Goal: Task Accomplishment & Management: Use online tool/utility

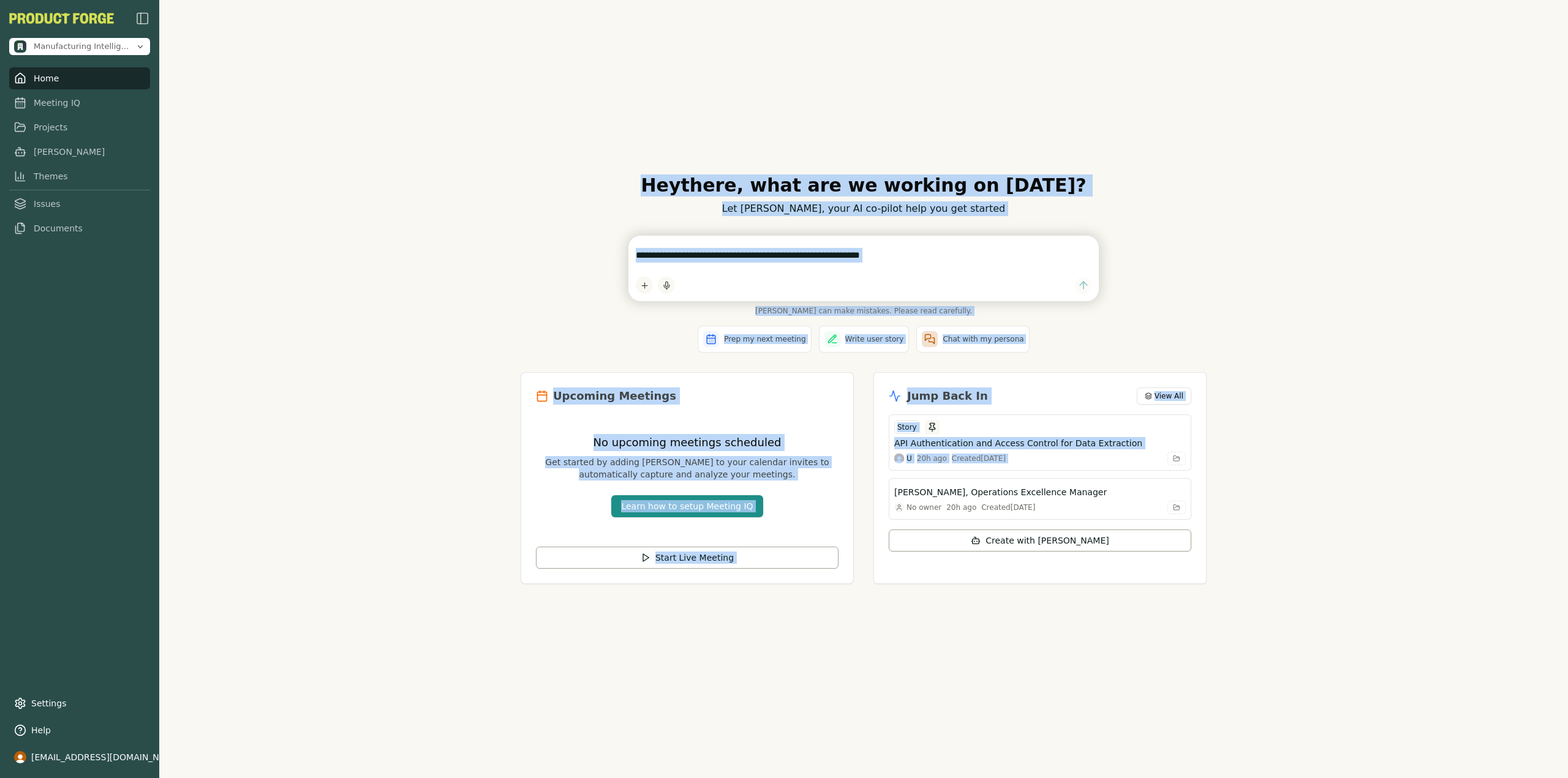
drag, startPoint x: 623, startPoint y: 174, endPoint x: 1236, endPoint y: 476, distance: 683.4
click at [1236, 476] on div "Hey there , what are we working on [DATE]? Let [PERSON_NAME], your AI co-pilot …" at bounding box center [863, 389] width 1408 height 778
click at [389, 222] on div "Hey there , what are we working on [DATE]? Let [PERSON_NAME], your AI co-pilot …" at bounding box center [863, 389] width 1408 height 778
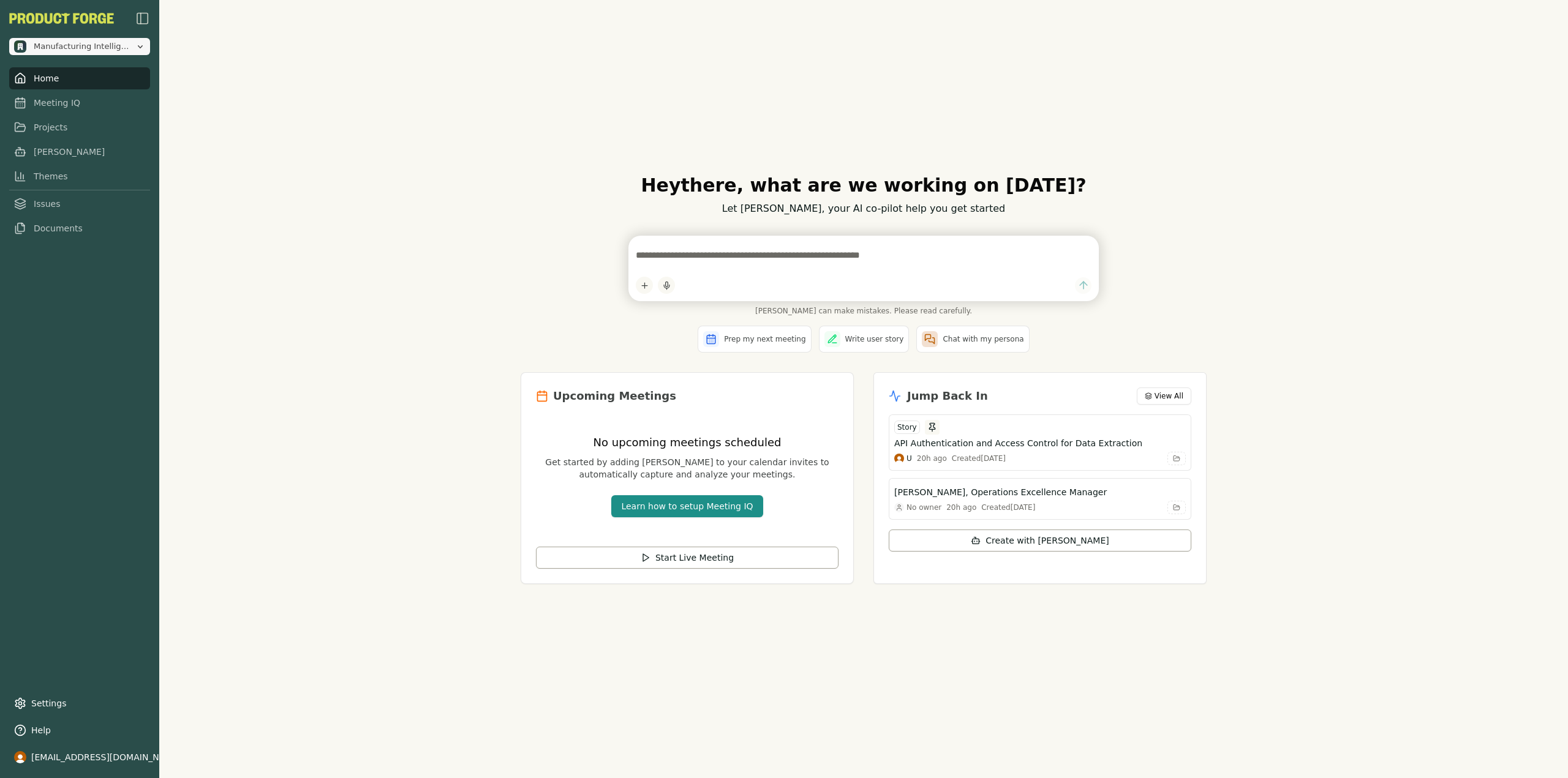
click at [112, 50] on button "Manufacturing Intelligence Hub" at bounding box center [79, 46] width 141 height 17
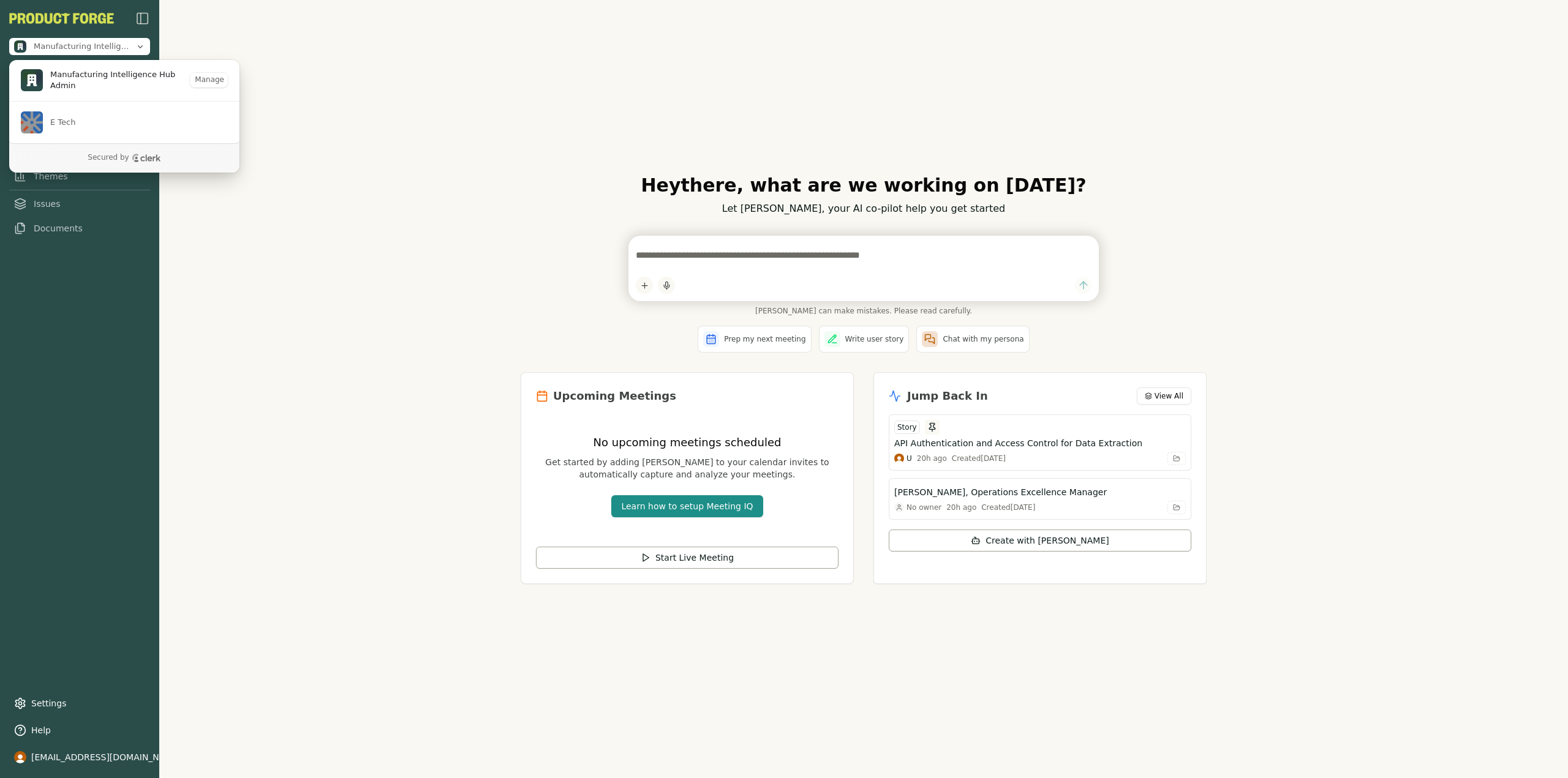
click at [97, 82] on span "Admin" at bounding box center [112, 85] width 125 height 11
click at [96, 77] on span "Manufacturing Intelligence Hub" at bounding box center [112, 74] width 125 height 11
click at [287, 56] on div "Hey there , what are we working on [DATE]? Let [PERSON_NAME], your AI co-pilot …" at bounding box center [863, 389] width 1408 height 778
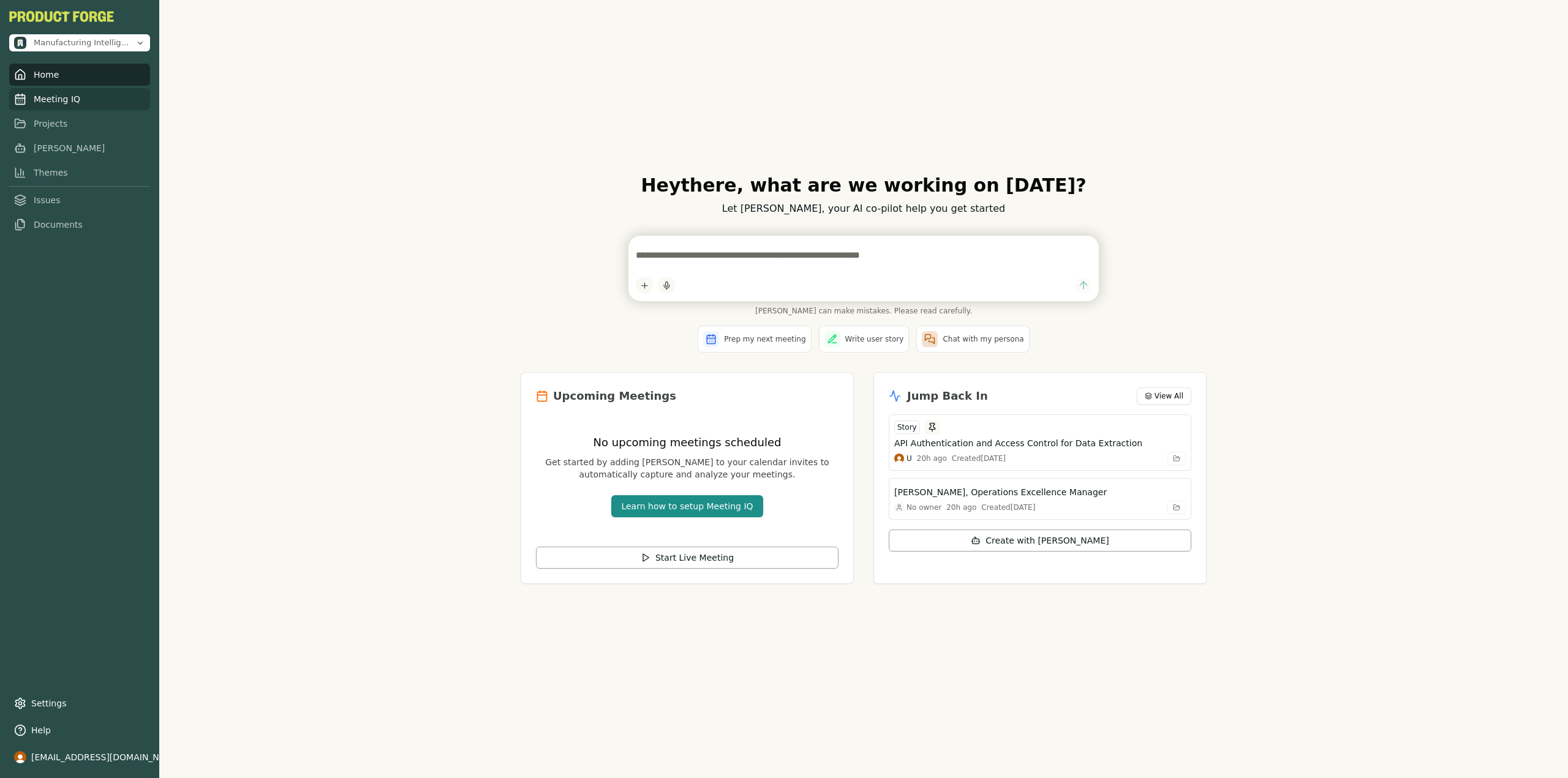
click at [99, 101] on link "Meeting IQ" at bounding box center [79, 99] width 141 height 22
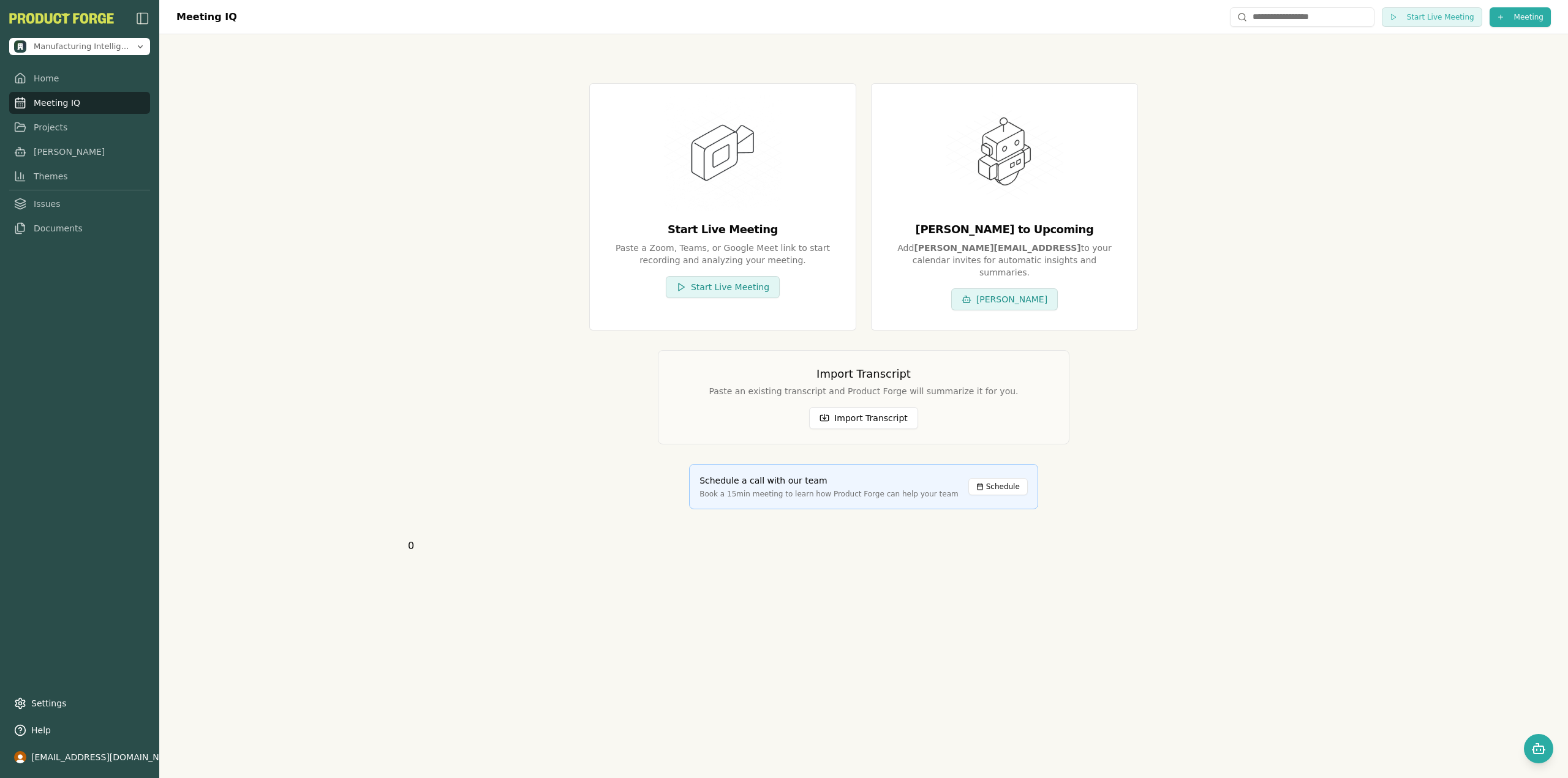
click at [298, 189] on div "Meeting IQ Start Live Meeting Meeting Start Live Meeting Paste a Zoom, Teams, o…" at bounding box center [863, 389] width 1408 height 778
click at [48, 114] on link "Projects" at bounding box center [79, 123] width 141 height 22
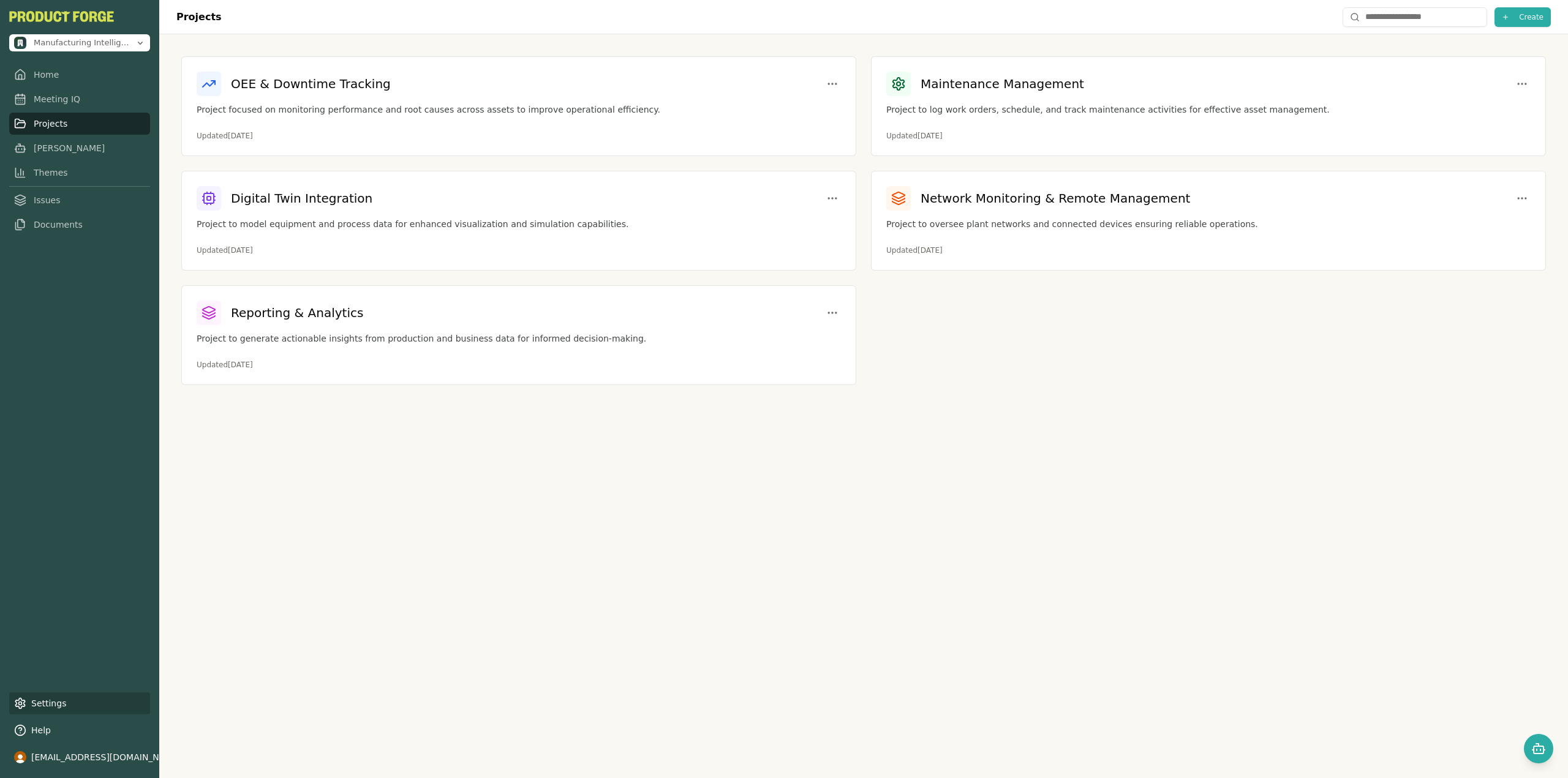
click at [67, 702] on link "Settings" at bounding box center [79, 704] width 141 height 22
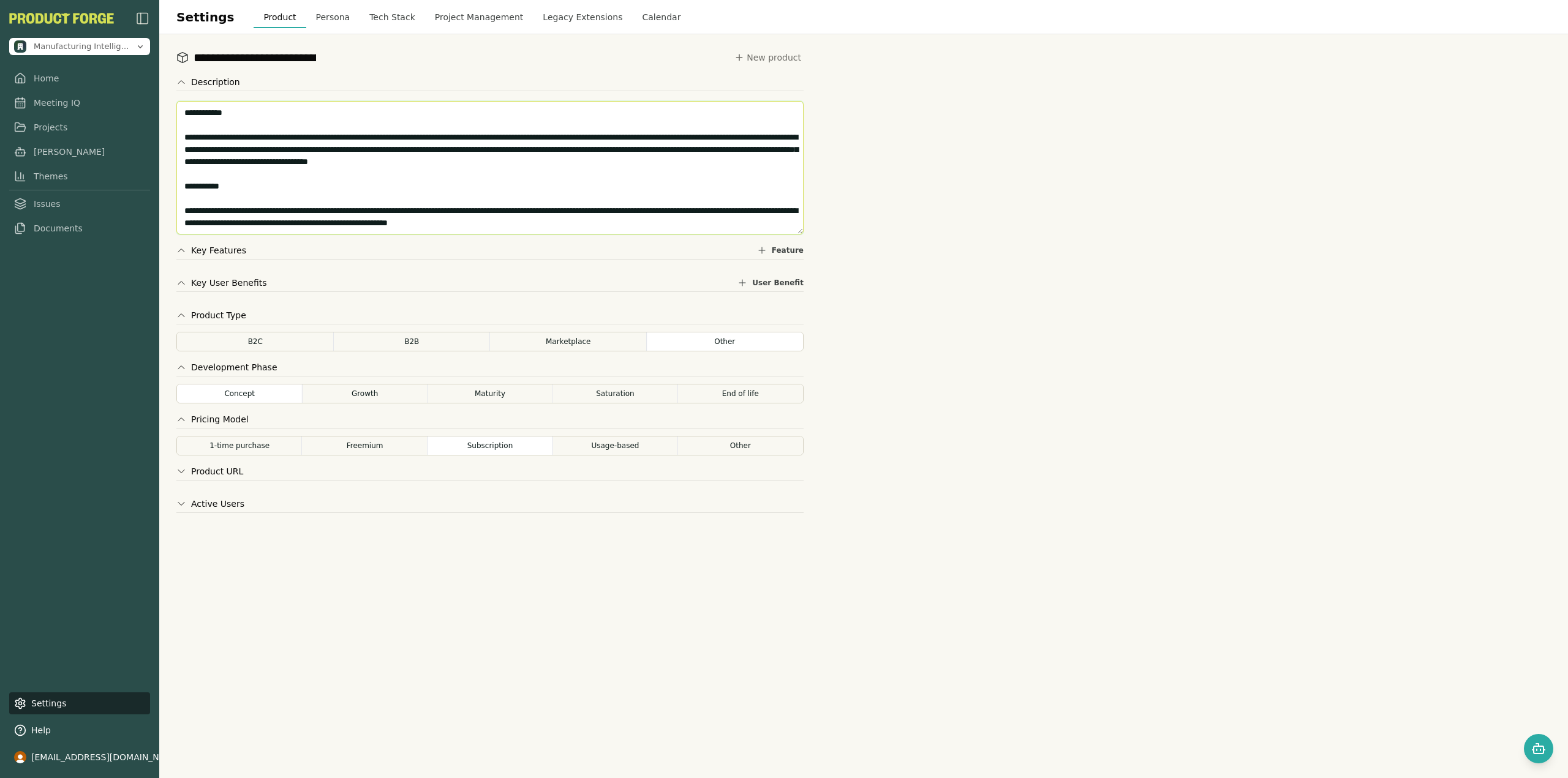
click at [283, 173] on textarea "**********" at bounding box center [490, 167] width 627 height 134
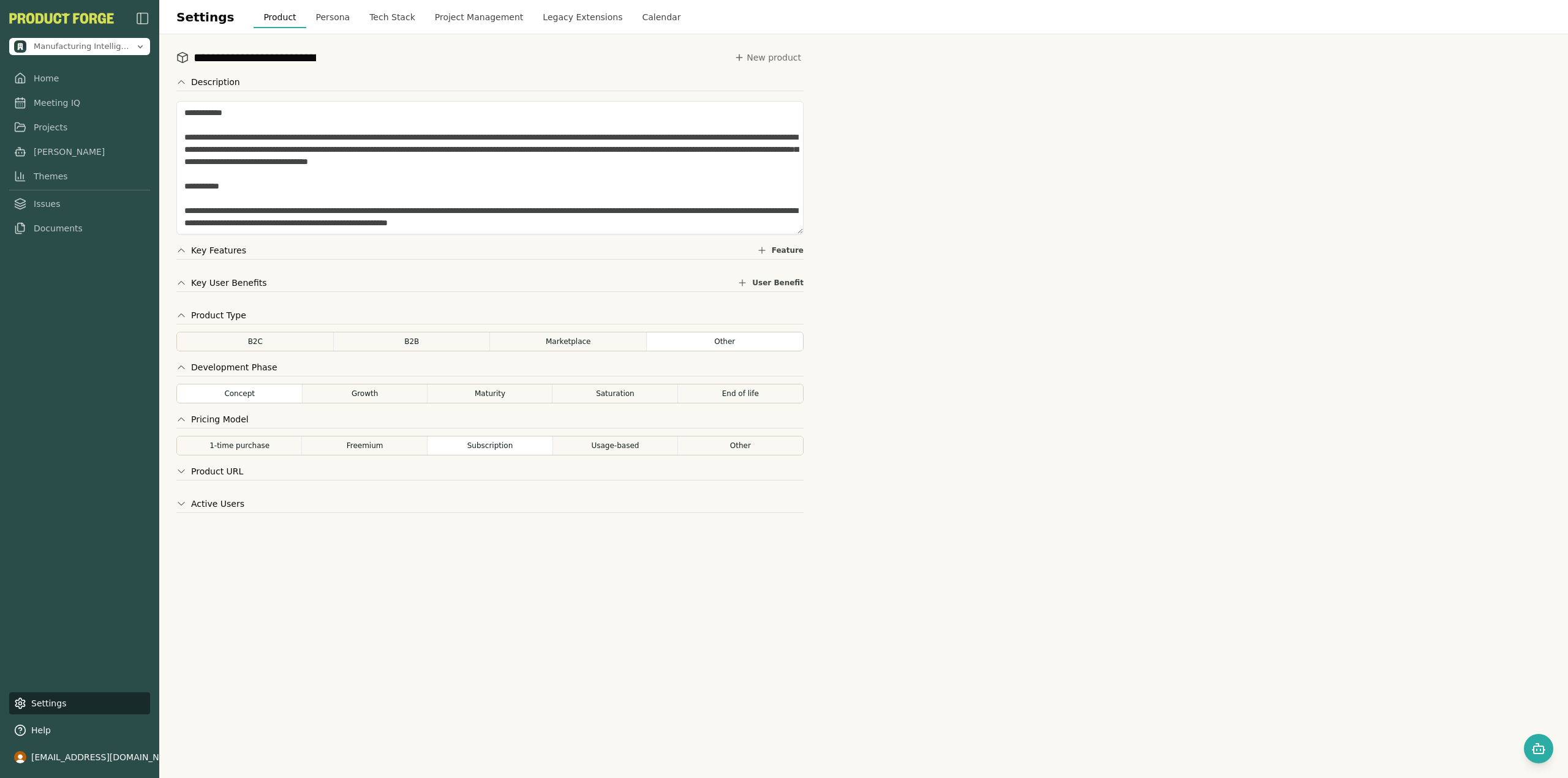
click at [453, 17] on button "Project Management" at bounding box center [479, 17] width 108 height 22
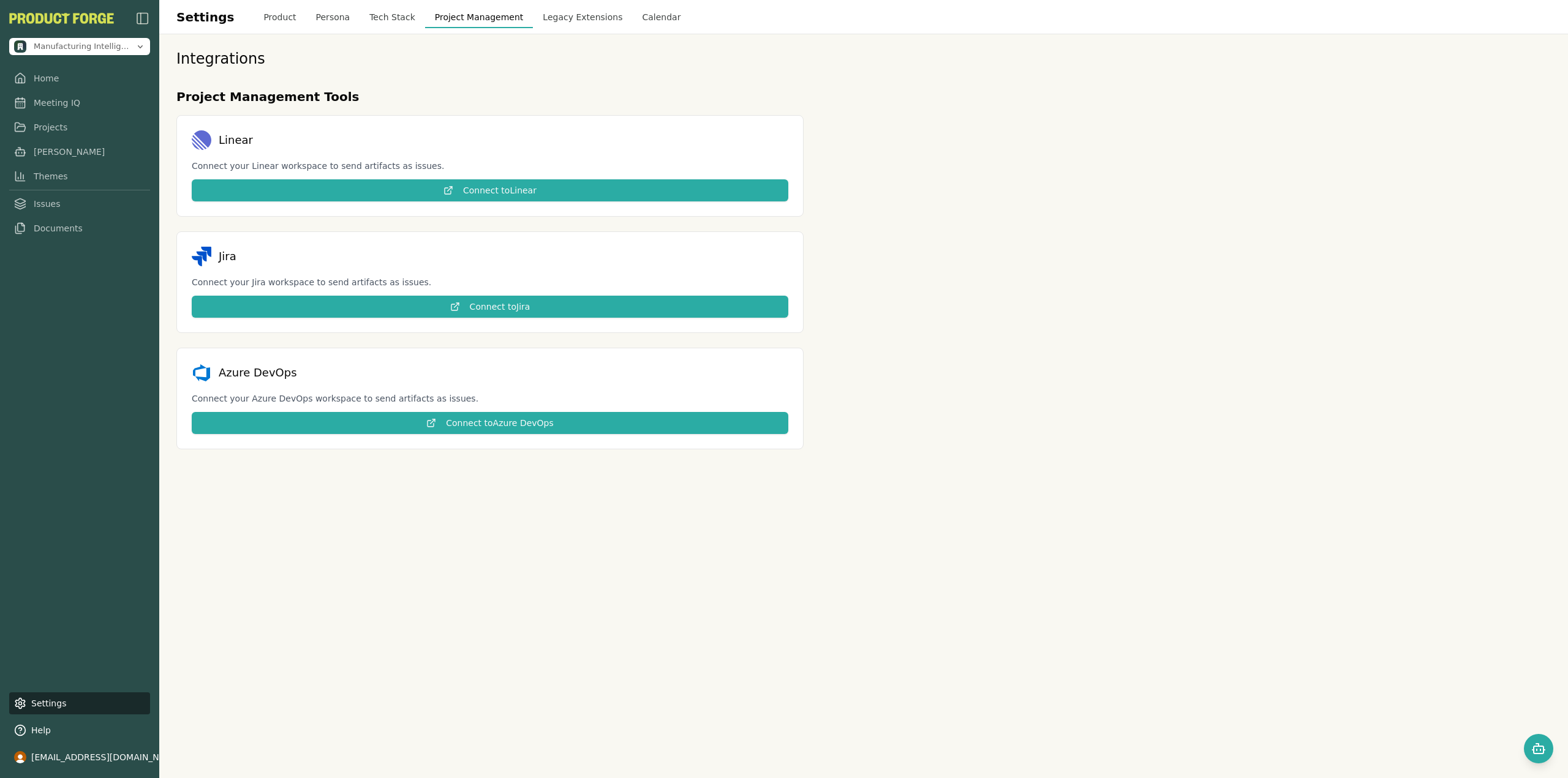
click at [367, 19] on button "Tech Stack" at bounding box center [392, 17] width 65 height 22
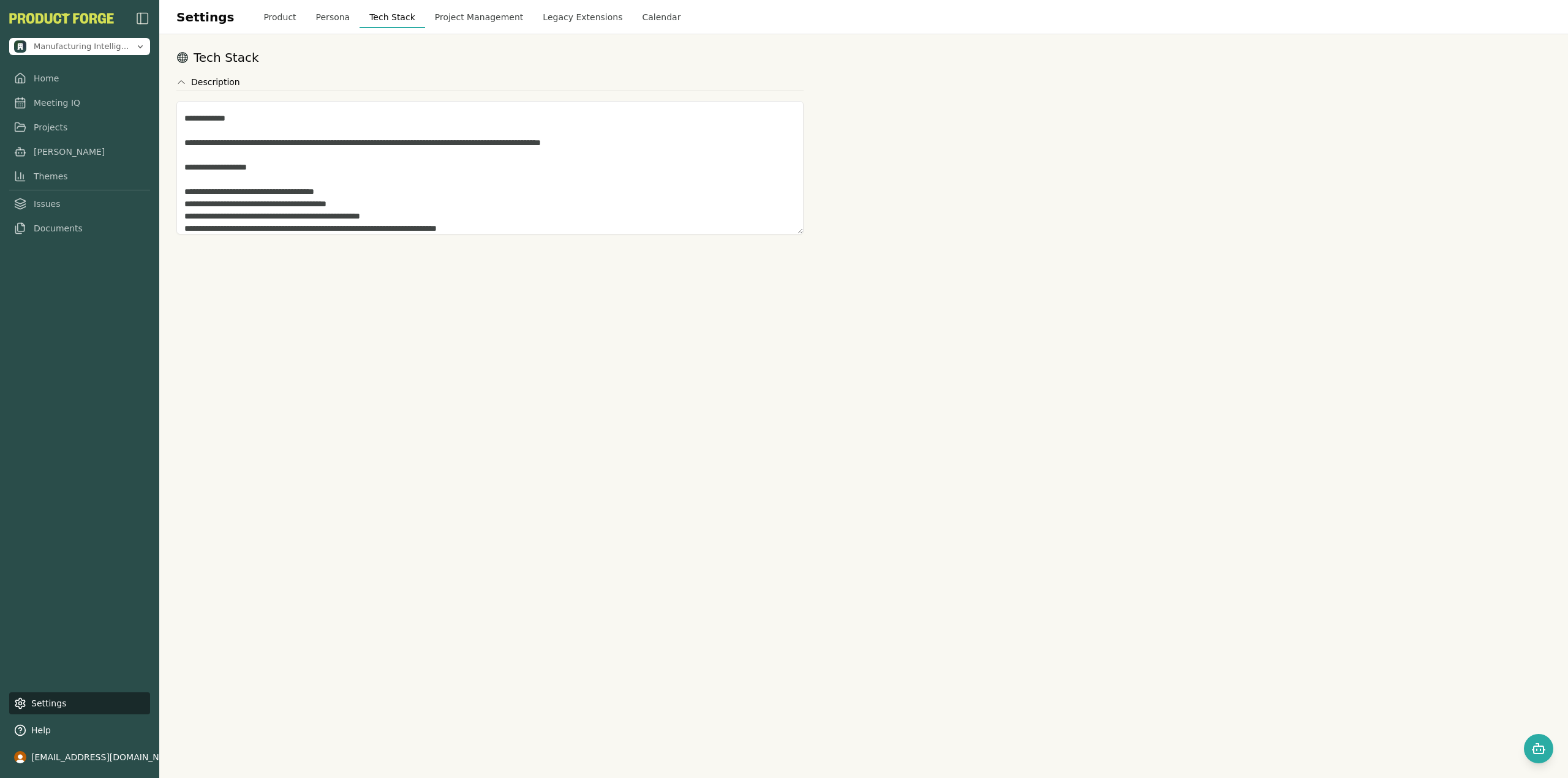
scroll to position [135, 0]
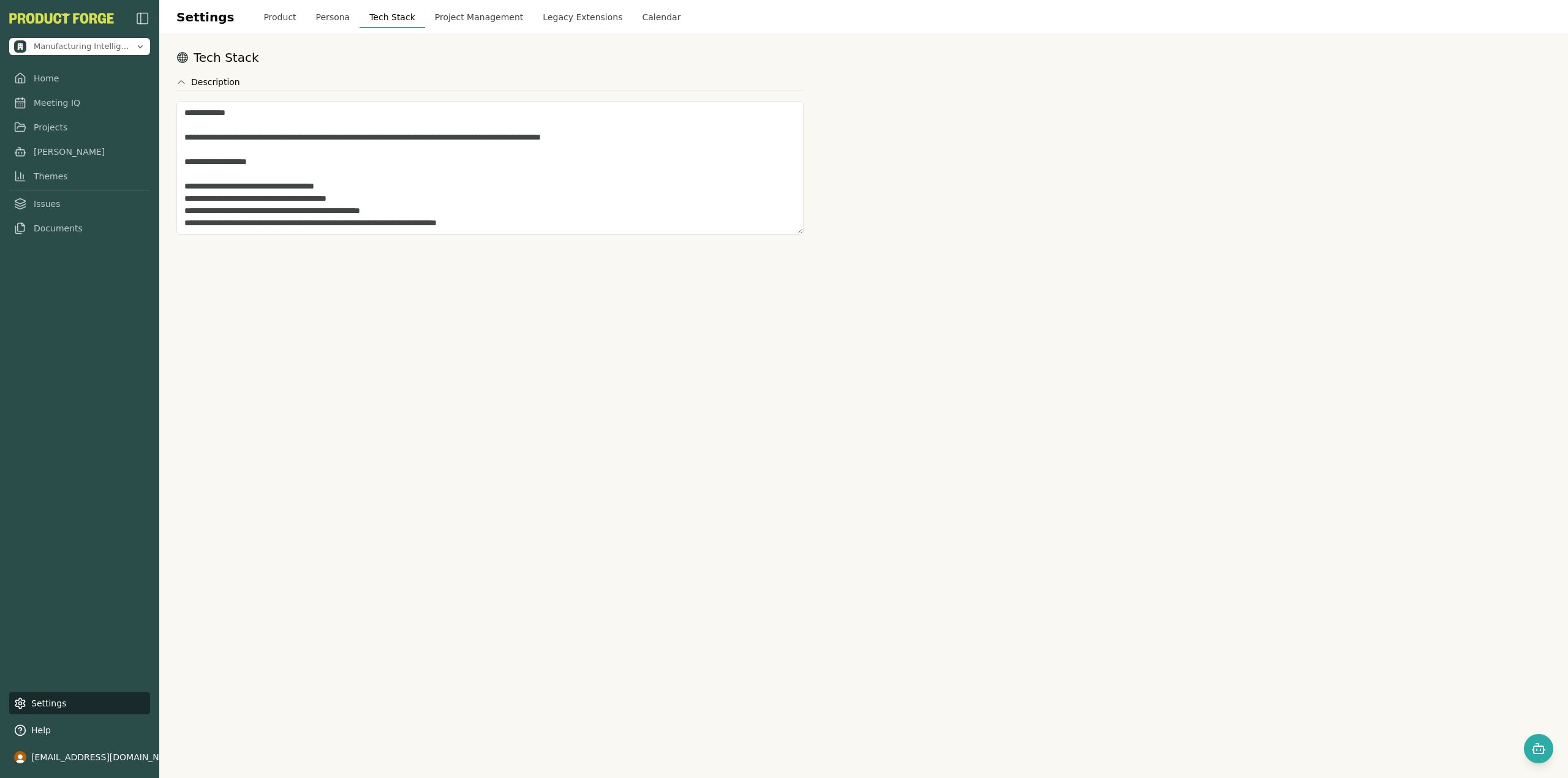
click at [360, 19] on button "Tech Stack" at bounding box center [392, 17] width 65 height 22
click at [324, 17] on button "Persona" at bounding box center [333, 17] width 54 height 22
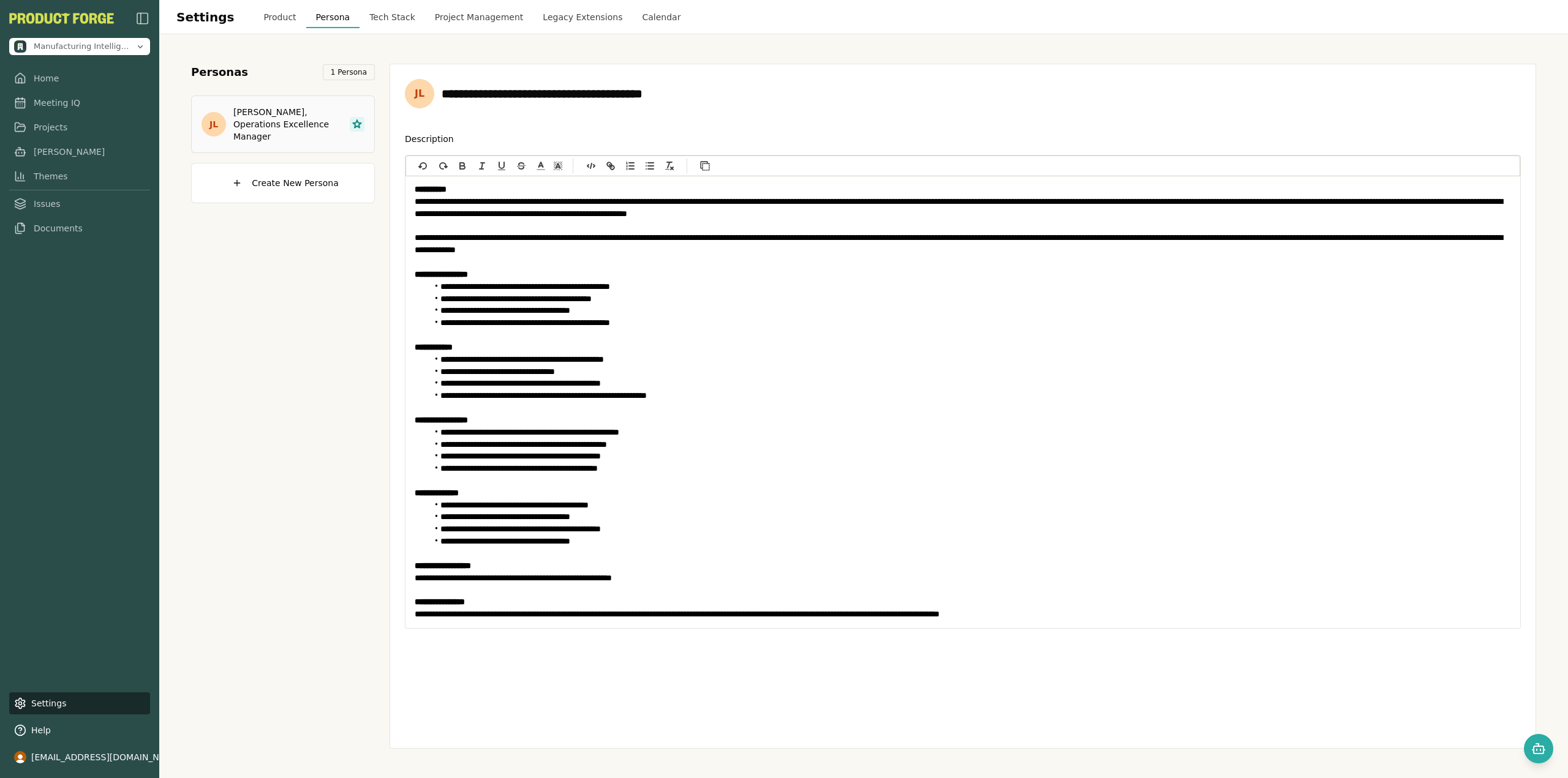
click at [254, 14] on button "Product" at bounding box center [280, 17] width 52 height 22
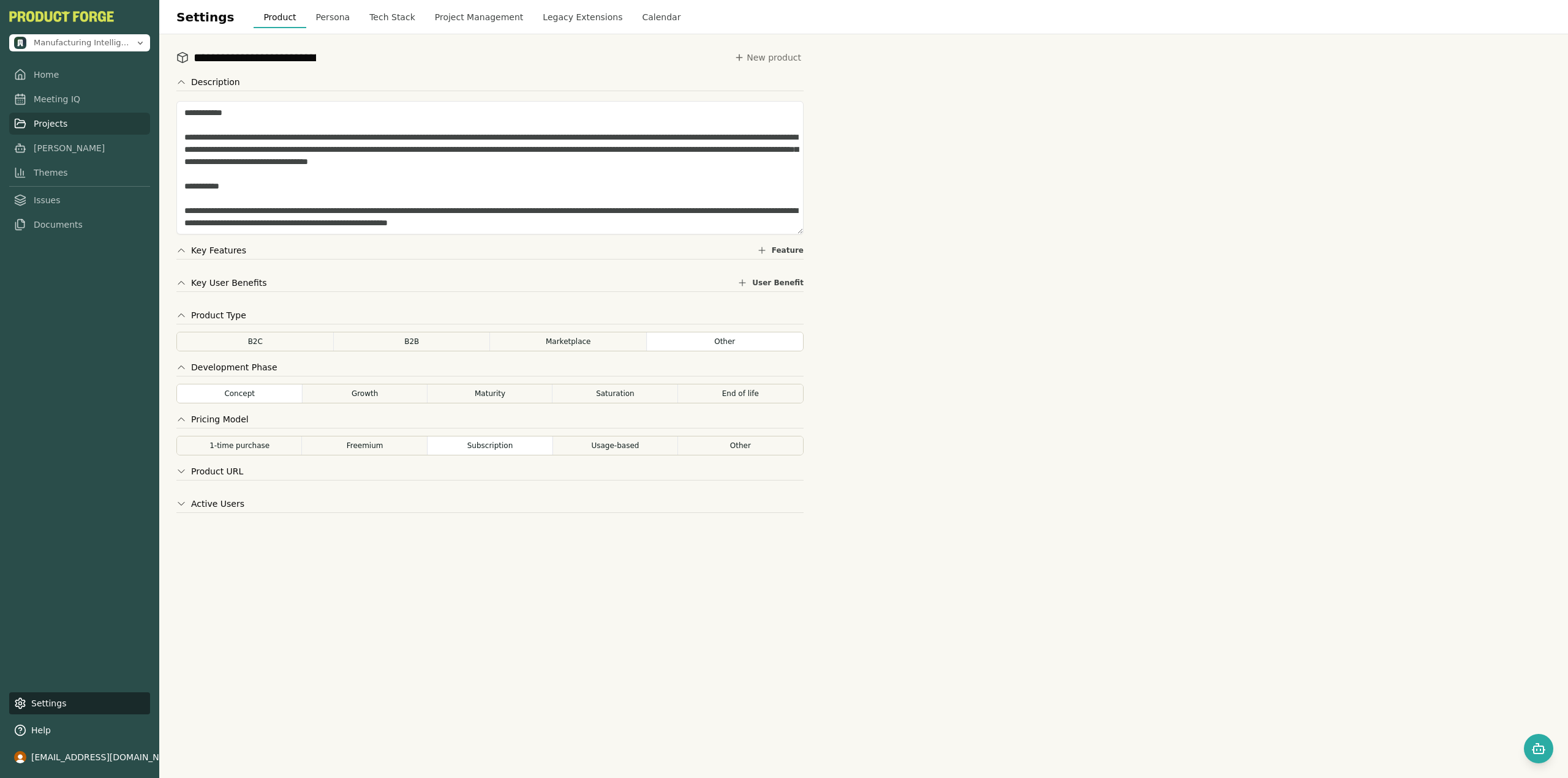
click at [90, 120] on link "Projects" at bounding box center [79, 123] width 141 height 22
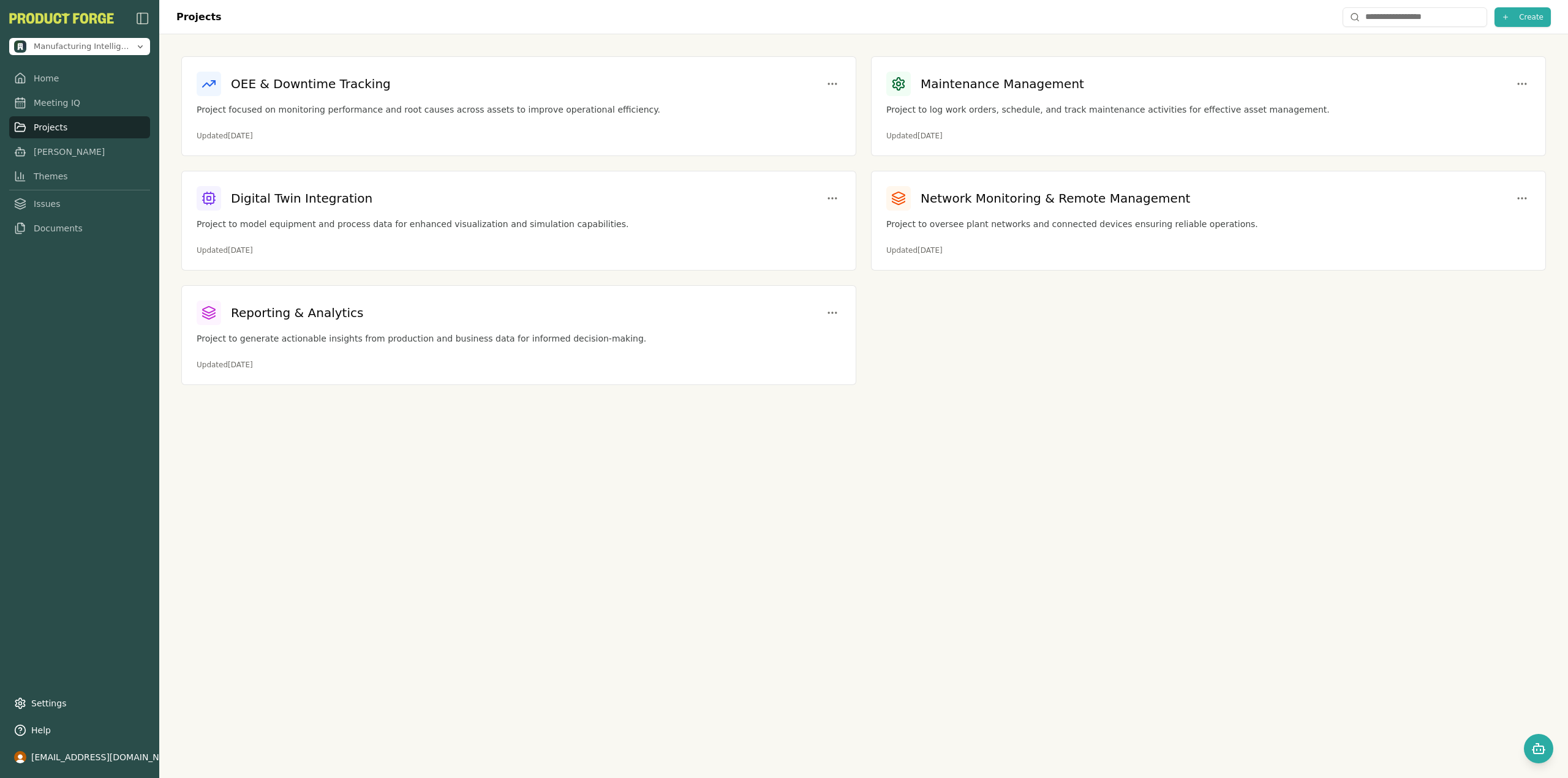
click at [406, 432] on div "Projects Create OEE & Downtime Tracking Project focused on monitoring performan…" at bounding box center [863, 389] width 1408 height 778
click at [1526, 751] on button "Open chat" at bounding box center [1538, 749] width 30 height 30
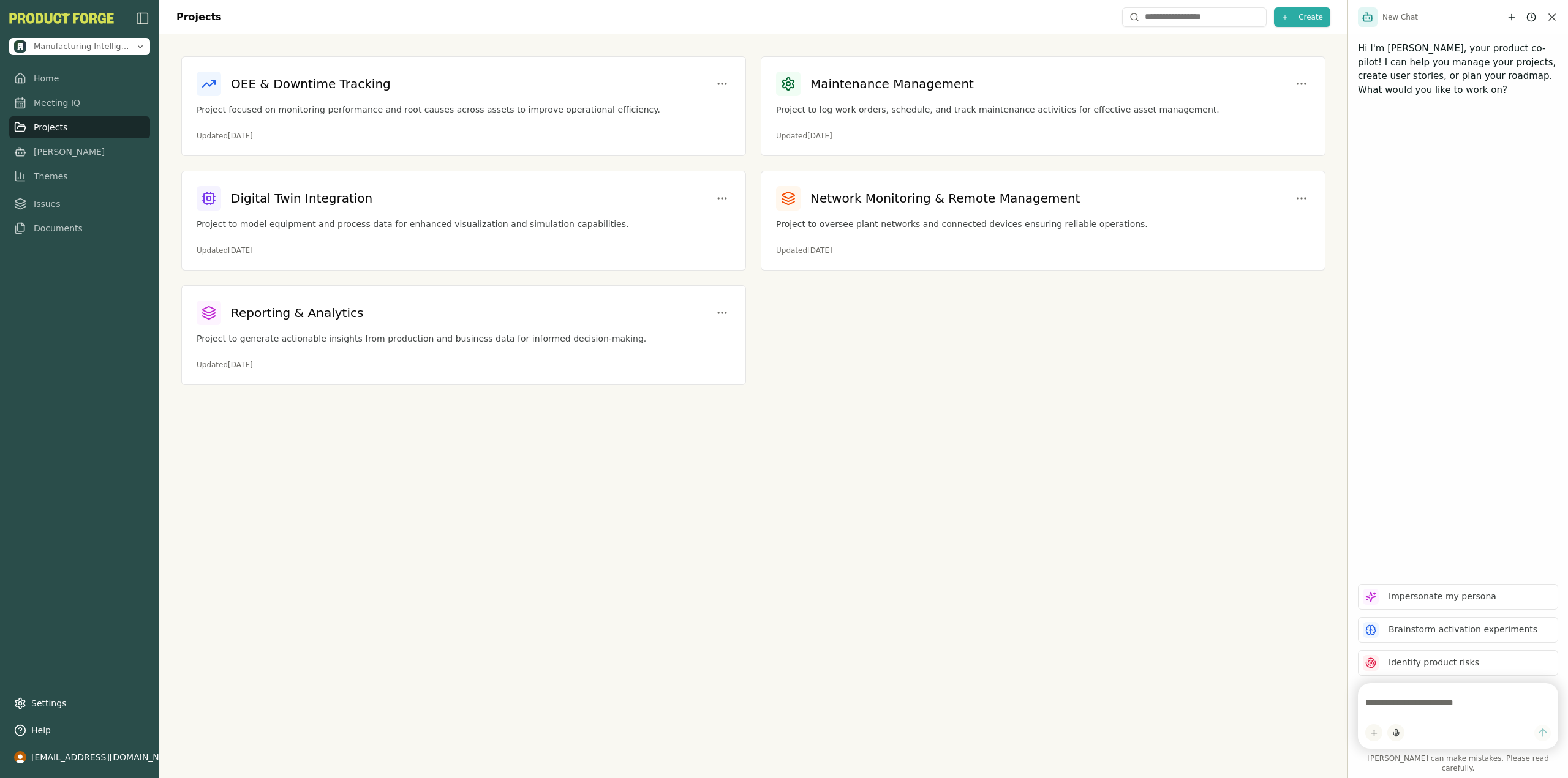
click at [1214, 385] on div "OEE & Downtime Tracking Project focused on monitoring performance and root caus…" at bounding box center [754, 221] width 1188 height 373
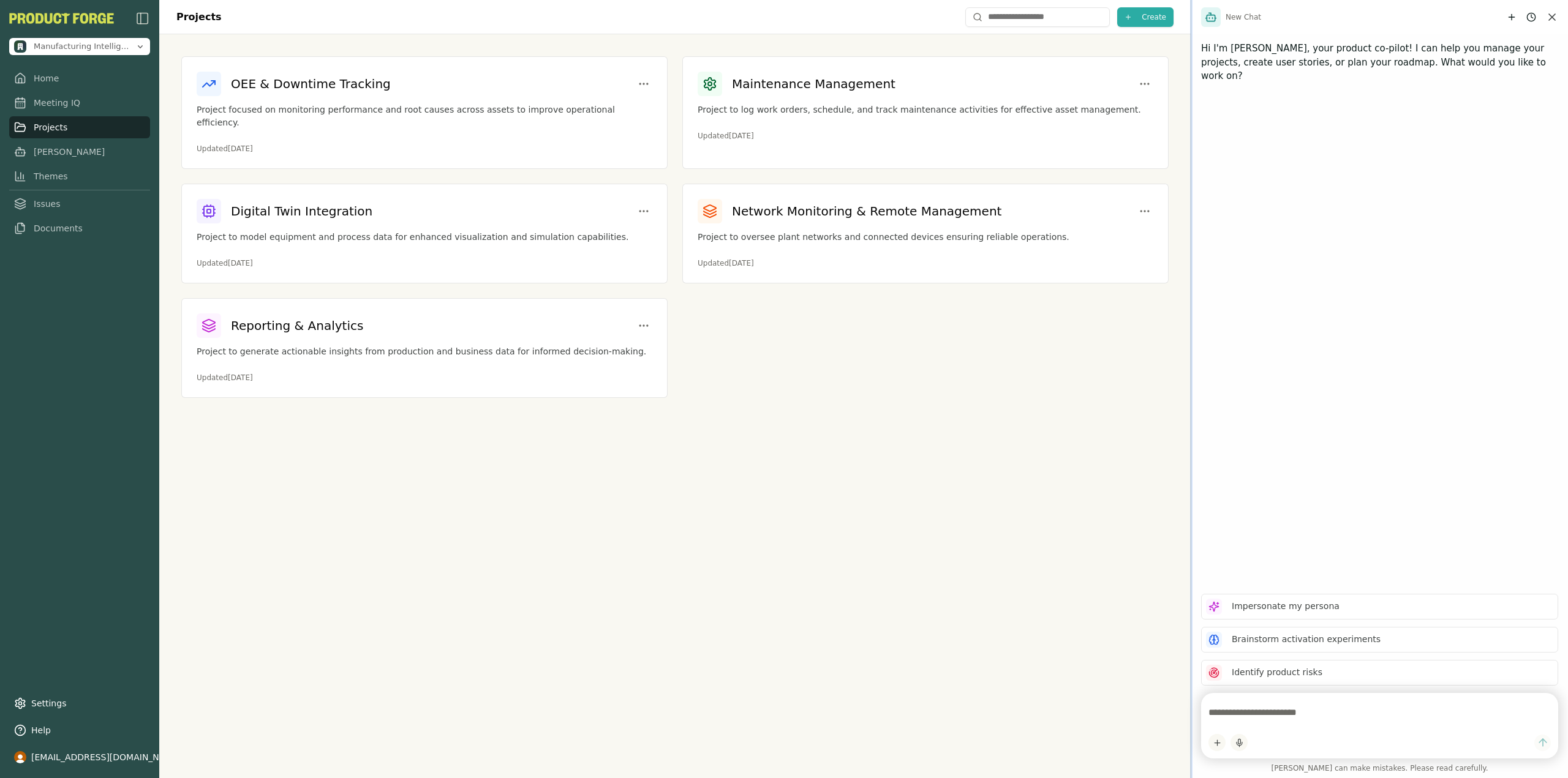
drag, startPoint x: 1348, startPoint y: 486, endPoint x: 1191, endPoint y: 489, distance: 157.0
click at [1191, 489] on div at bounding box center [1191, 389] width 3 height 778
click at [1263, 709] on textarea at bounding box center [1379, 713] width 342 height 25
click at [305, 215] on div "Digital Twin Integration Project to model equipment and process data for enhanc…" at bounding box center [424, 233] width 485 height 99
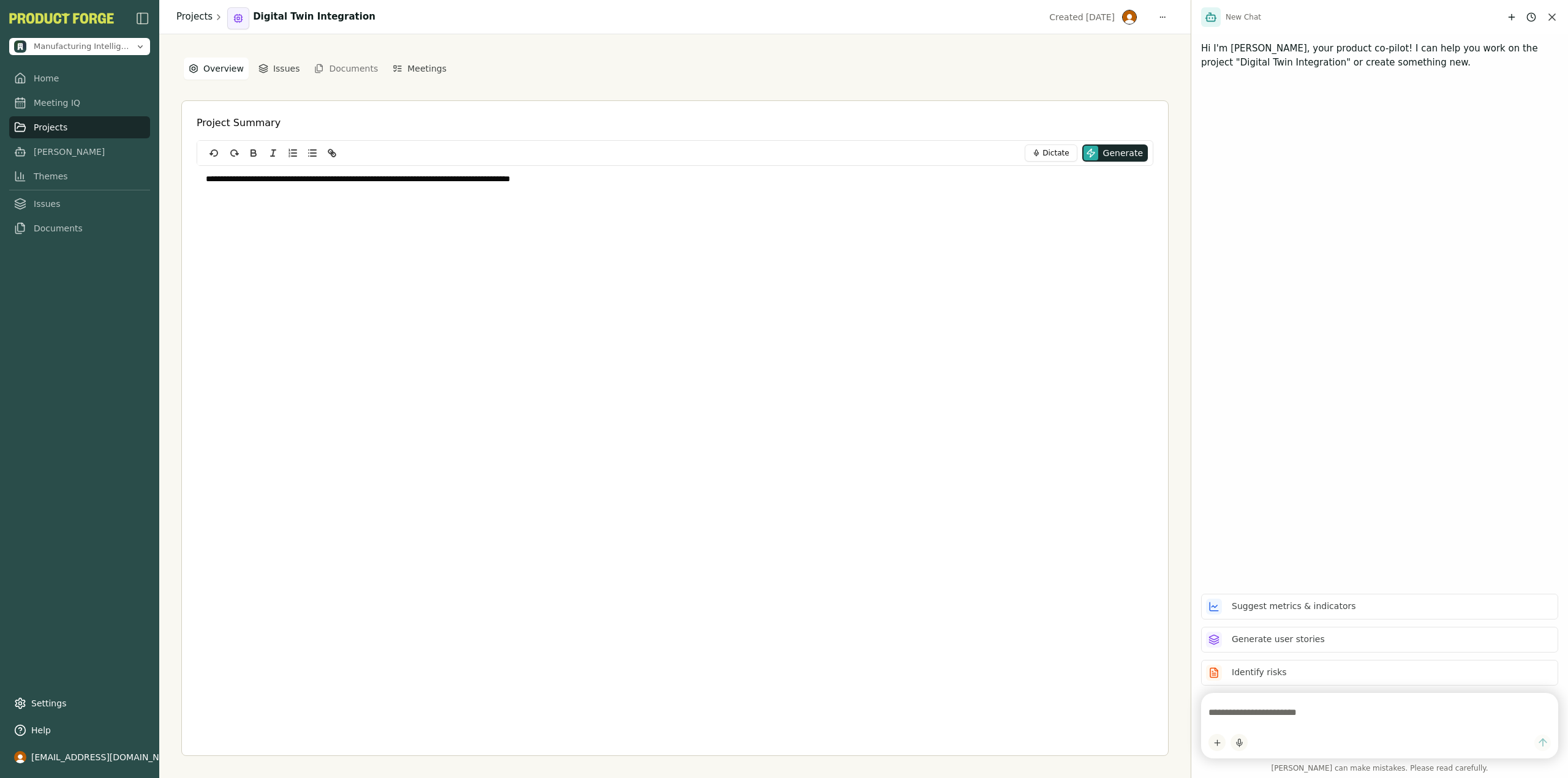
click at [196, 23] on link "Projects" at bounding box center [194, 17] width 36 height 14
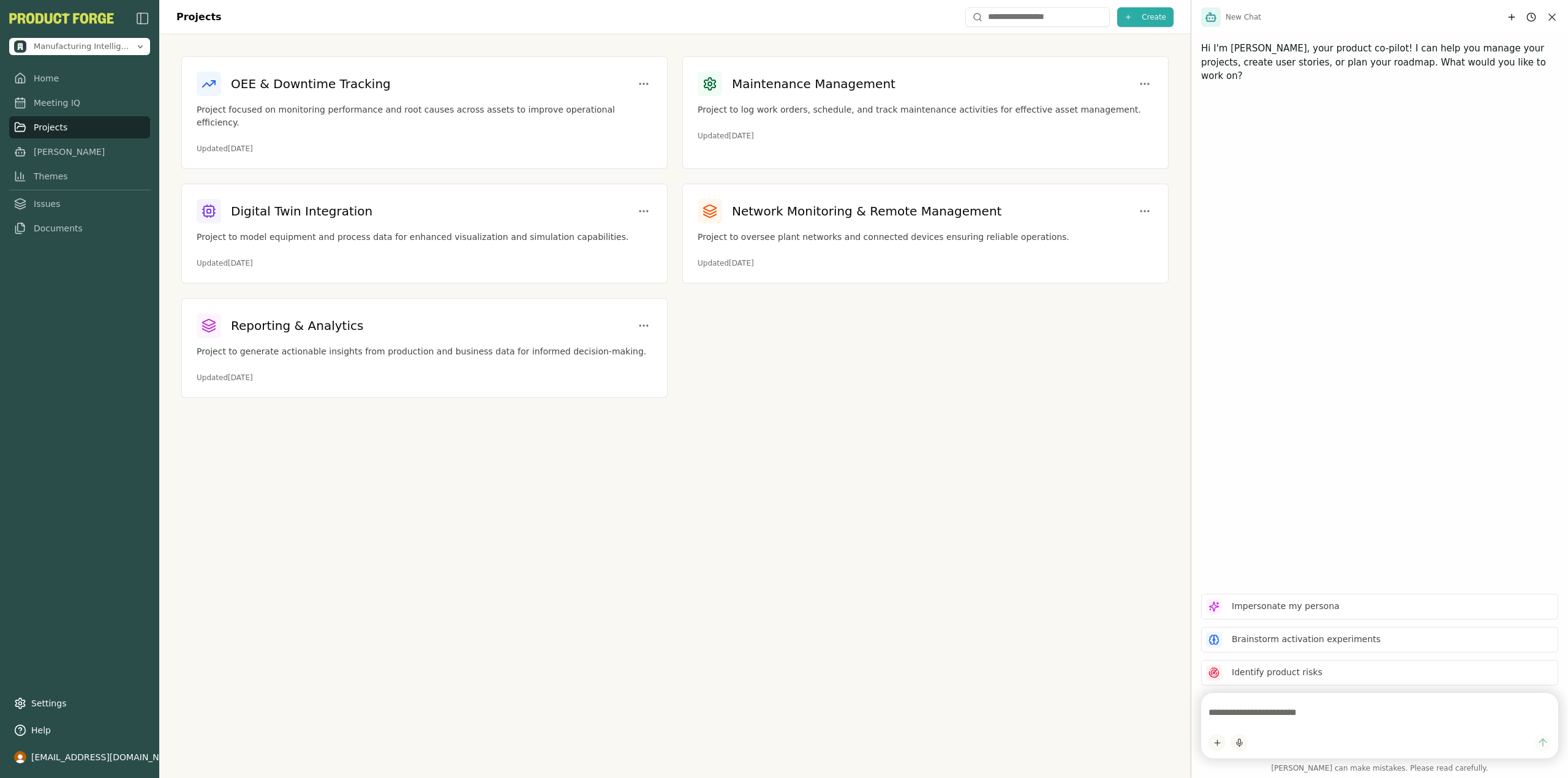
click at [278, 505] on div "Projects Create OEE & Downtime Tracking Project focused on monitoring performan…" at bounding box center [675, 389] width 1031 height 778
click at [54, 101] on link "Meeting IQ" at bounding box center [79, 99] width 141 height 22
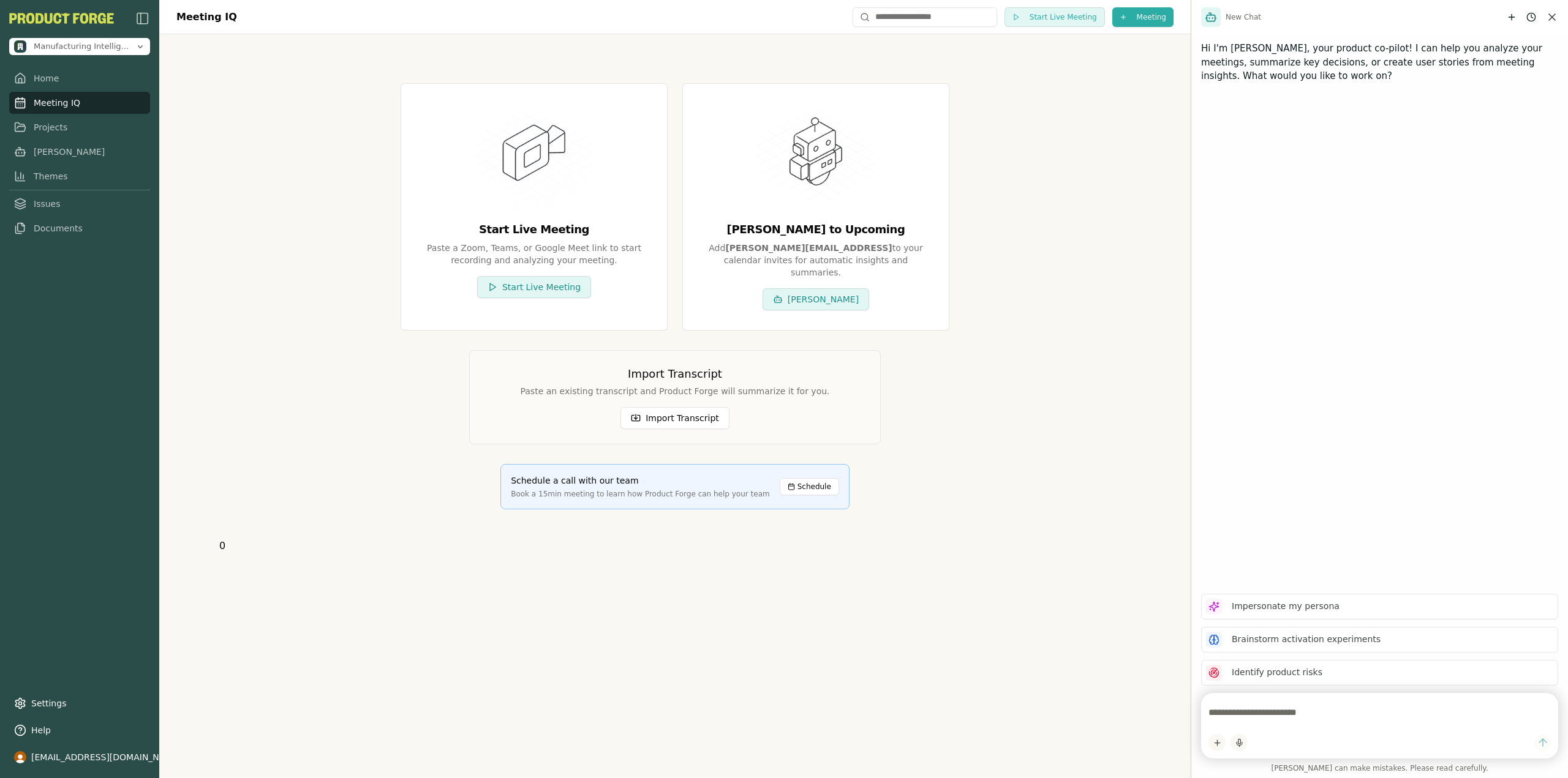
click at [207, 468] on div "Start Live Meeting Paste a Zoom, Teams, or Google Meet link to start recording …" at bounding box center [675, 303] width 941 height 539
click at [302, 147] on div "Start Live Meeting Paste a Zoom, Teams, or Google Meet link to start recording …" at bounding box center [675, 296] width 911 height 485
click at [353, 356] on div "Start Live Meeting Paste a Zoom, Teams, or Google Meet link to start recording …" at bounding box center [675, 296] width 911 height 485
click at [839, 289] on button "[PERSON_NAME]" at bounding box center [816, 300] width 107 height 22
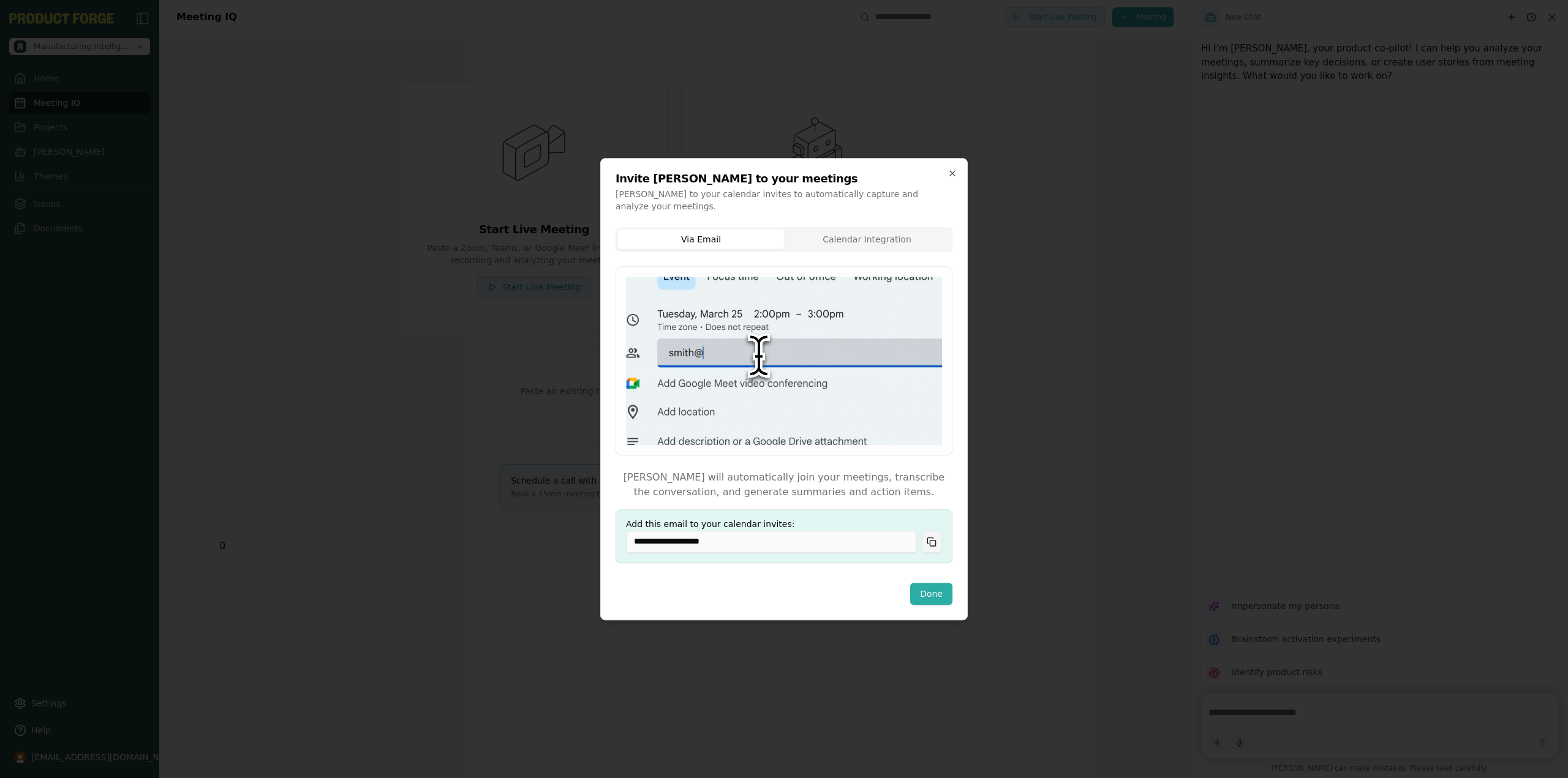
click at [931, 533] on button "Copy email" at bounding box center [931, 542] width 20 height 22
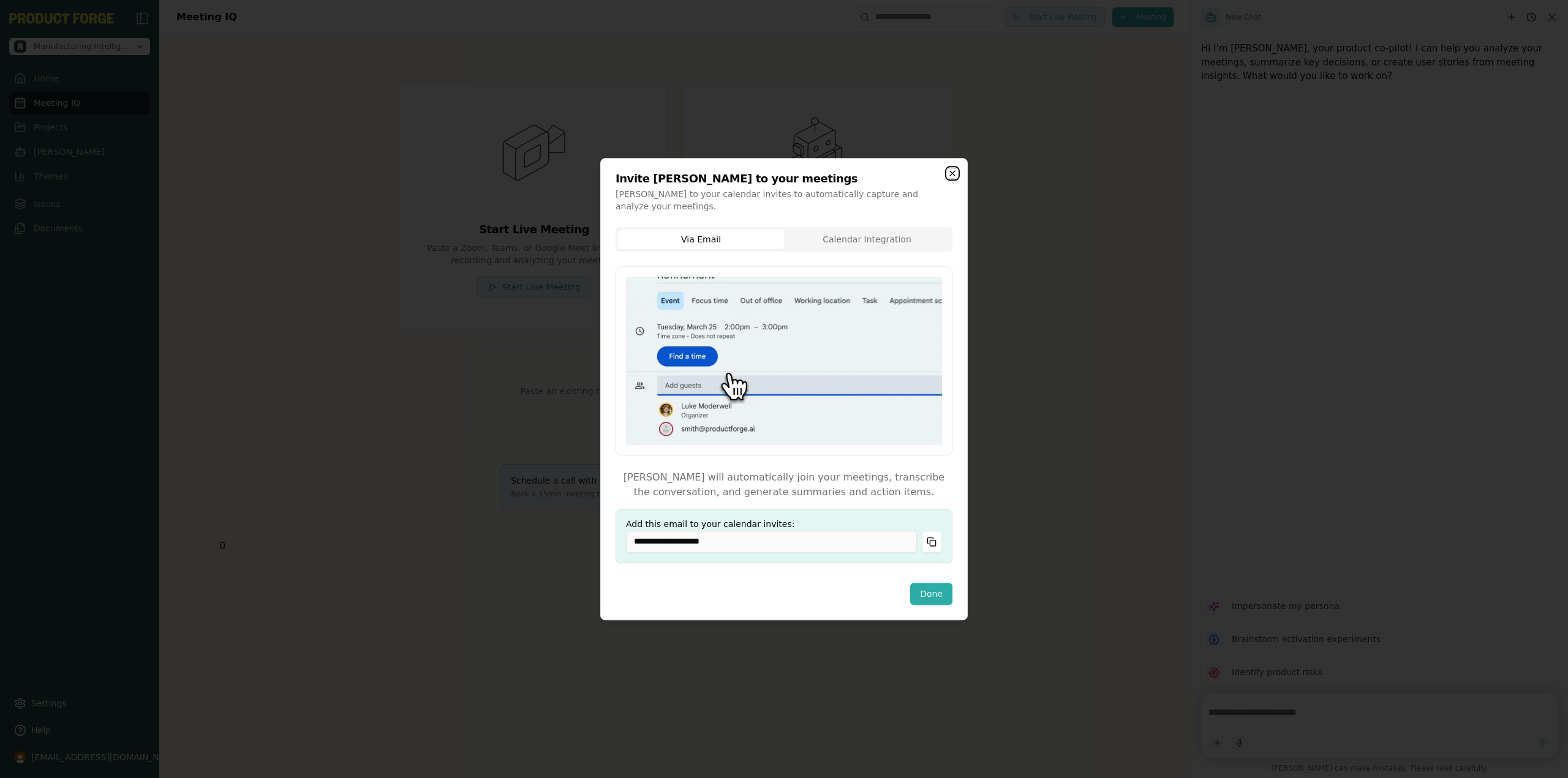
click at [954, 178] on icon "button" at bounding box center [952, 173] width 10 height 10
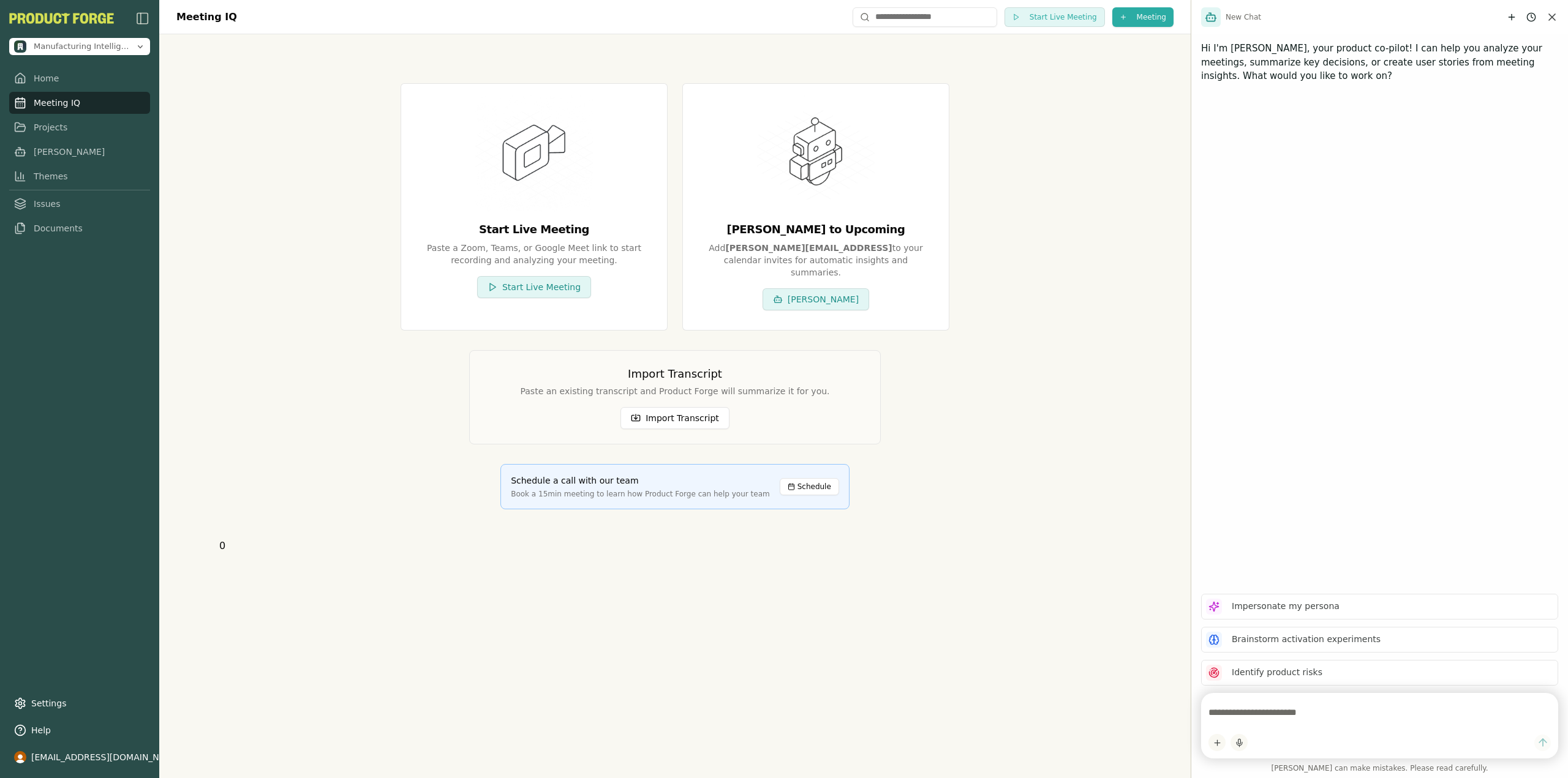
click at [1022, 122] on div "Start Live Meeting Paste a Zoom, Teams, or Google Meet link to start recording …" at bounding box center [675, 296] width 911 height 485
click at [1146, 14] on html "Manufacturing Intelligence Hub Home Meeting IQ Projects [PERSON_NAME] Themes Is…" at bounding box center [784, 389] width 1568 height 778
click at [1068, 21] on html "Manufacturing Intelligence Hub Home Meeting IQ Projects [PERSON_NAME] Themes Is…" at bounding box center [784, 389] width 1568 height 778
click at [1059, 16] on span "Start Live Meeting" at bounding box center [1063, 17] width 67 height 10
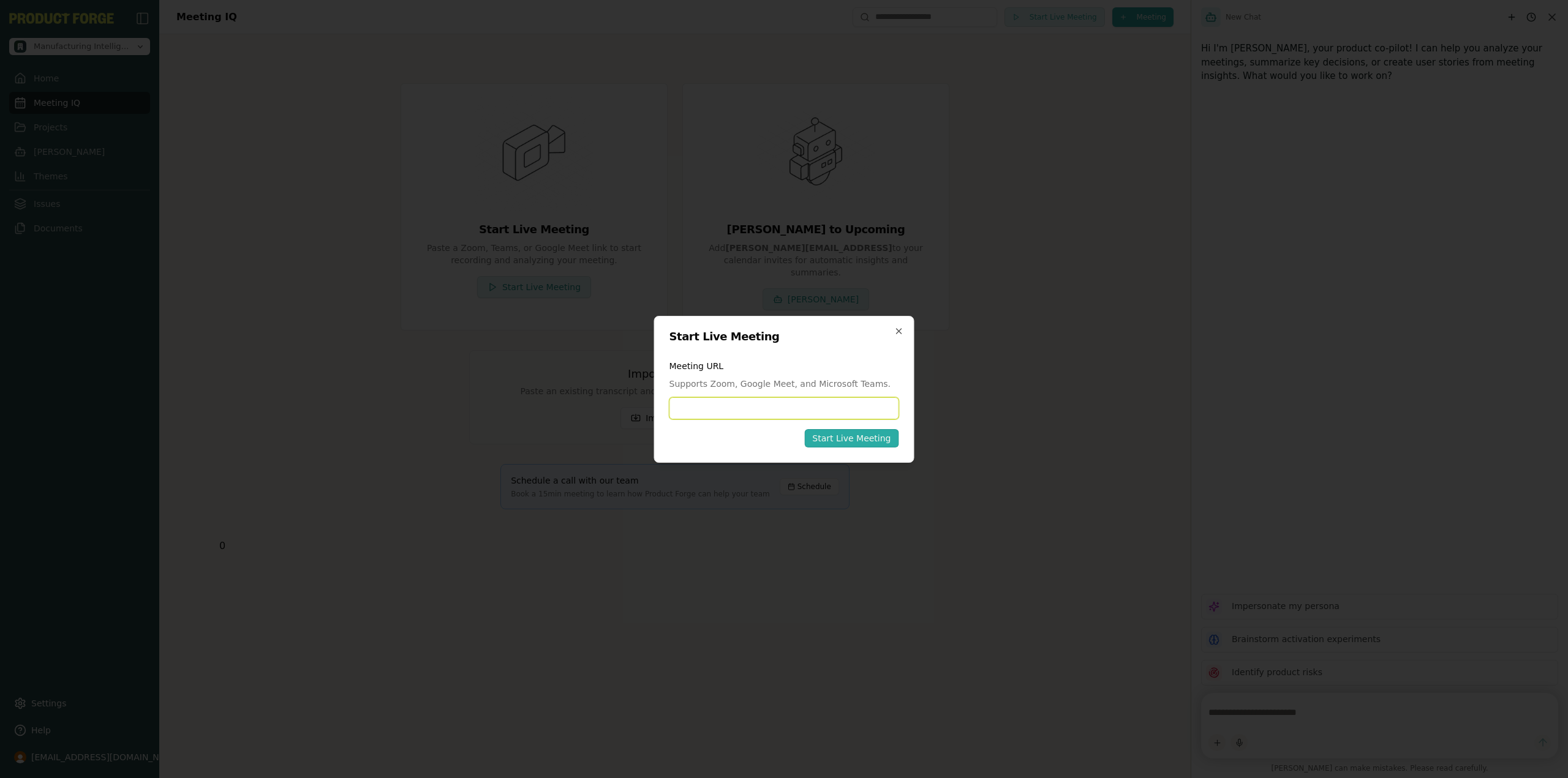
click at [760, 409] on input at bounding box center [785, 408] width 230 height 22
paste input "**********"
type input "**********"
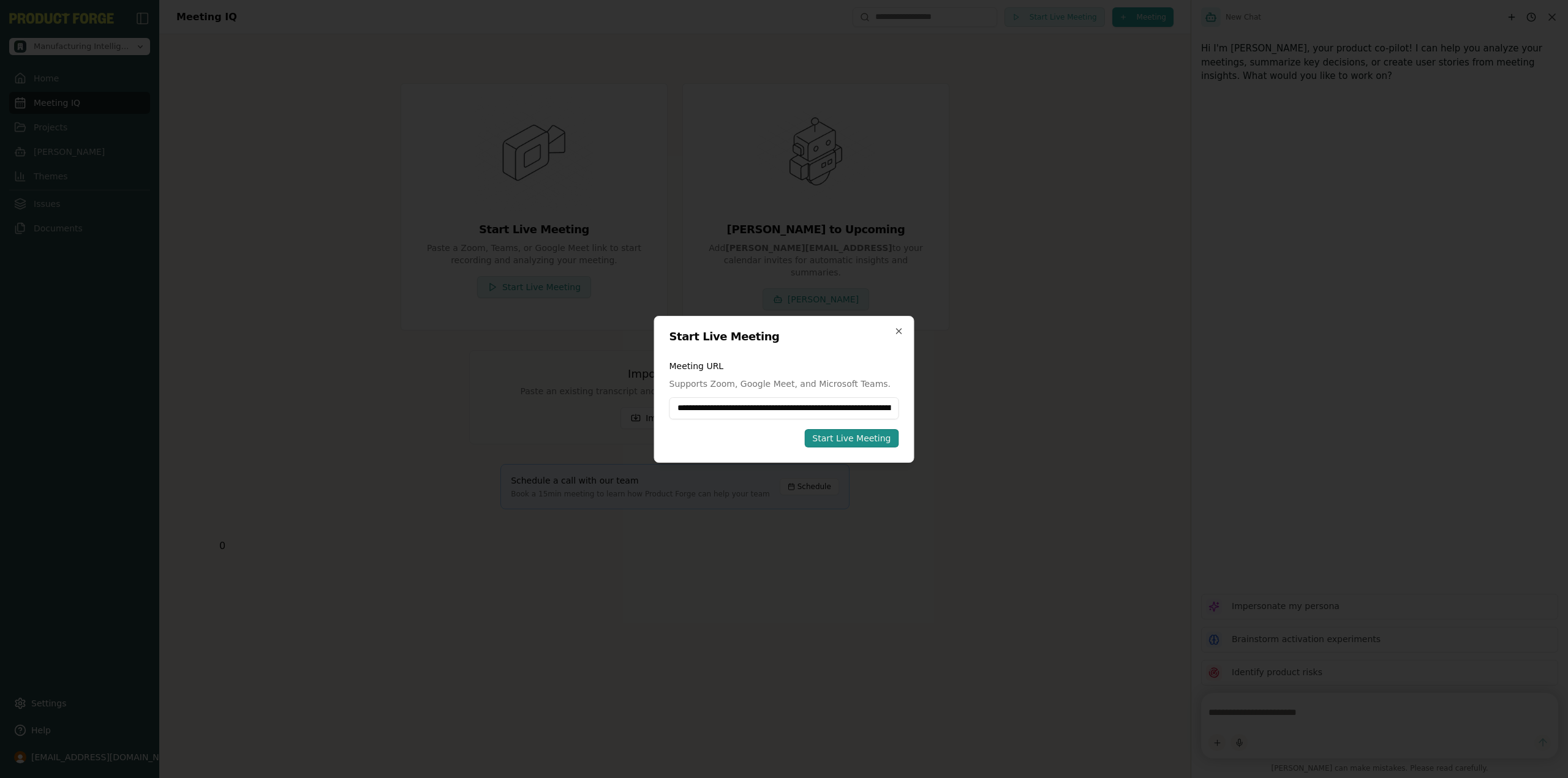
click at [861, 433] on div "Start Live Meeting" at bounding box center [851, 438] width 78 height 12
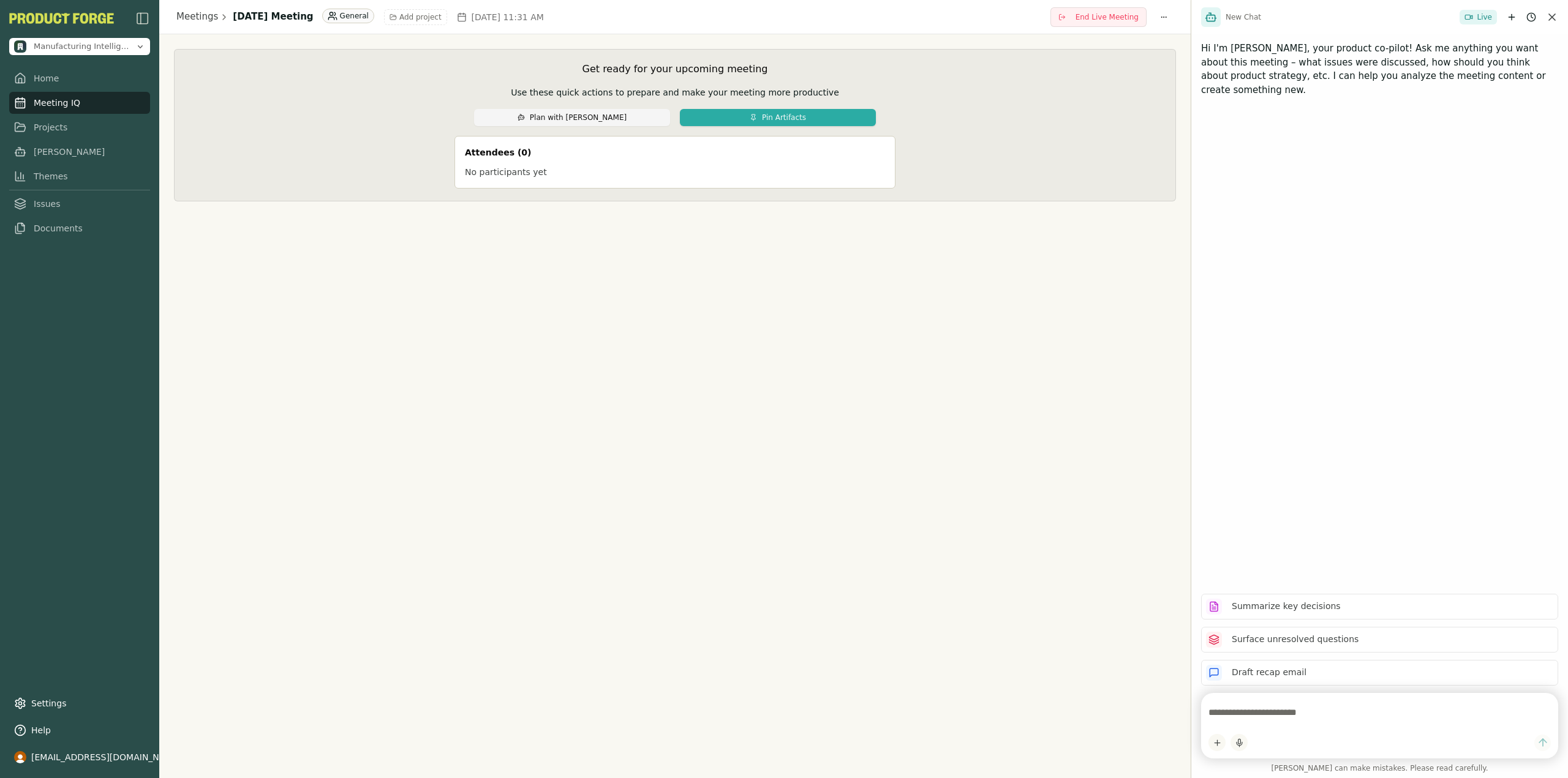
click at [263, 397] on div "Meetings [DATE] Meeting General Add project [DATE] 11:31 AM End Live Meeting Ge…" at bounding box center [675, 389] width 1031 height 778
click at [54, 71] on link "Home" at bounding box center [79, 75] width 141 height 22
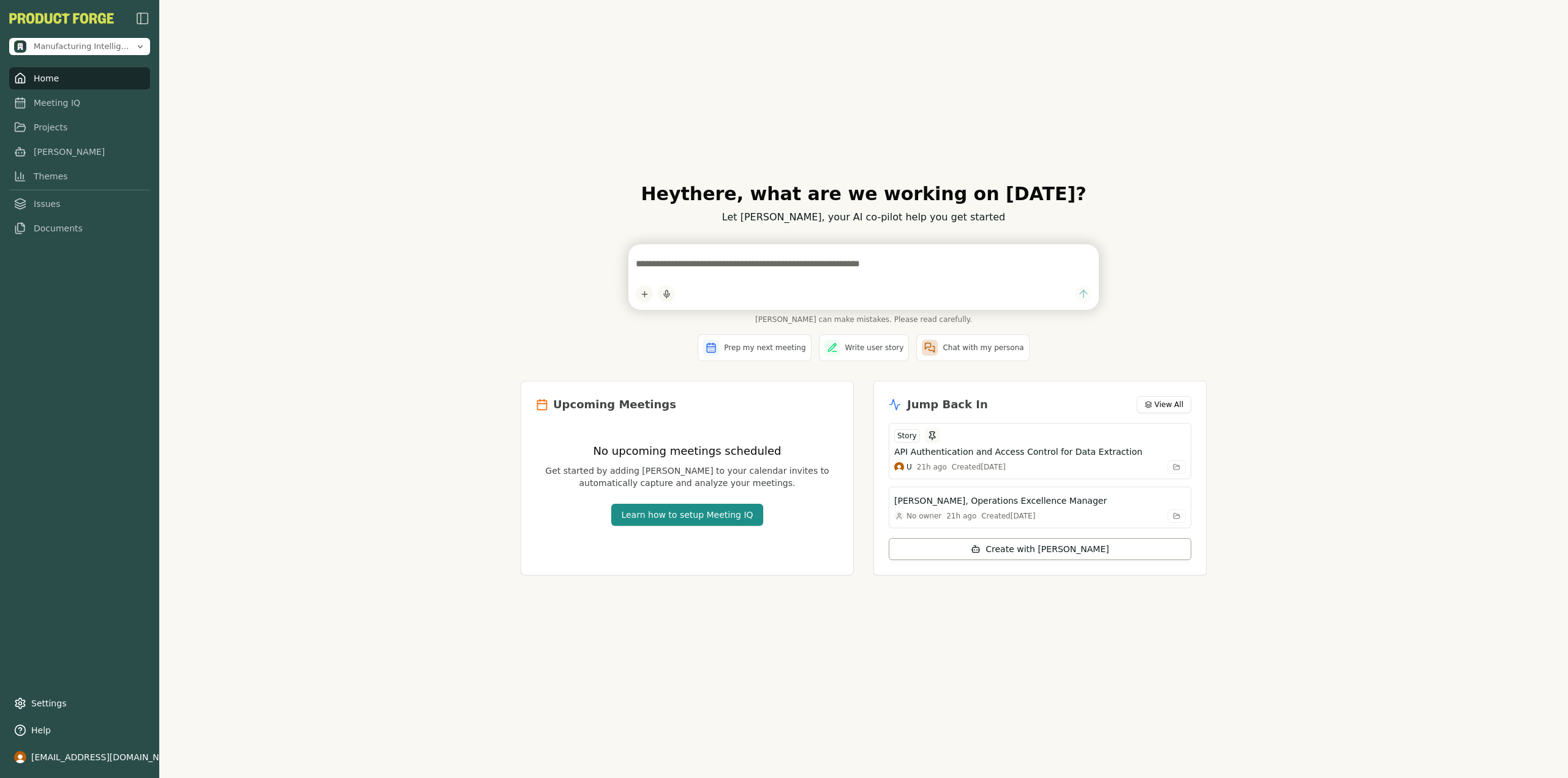
click at [320, 329] on div "Hey there , what are we working on [DATE]? Let [PERSON_NAME], your AI co-pilot …" at bounding box center [863, 389] width 1408 height 778
click at [107, 42] on span "Manufacturing Intelligence Hub" at bounding box center [82, 43] width 97 height 11
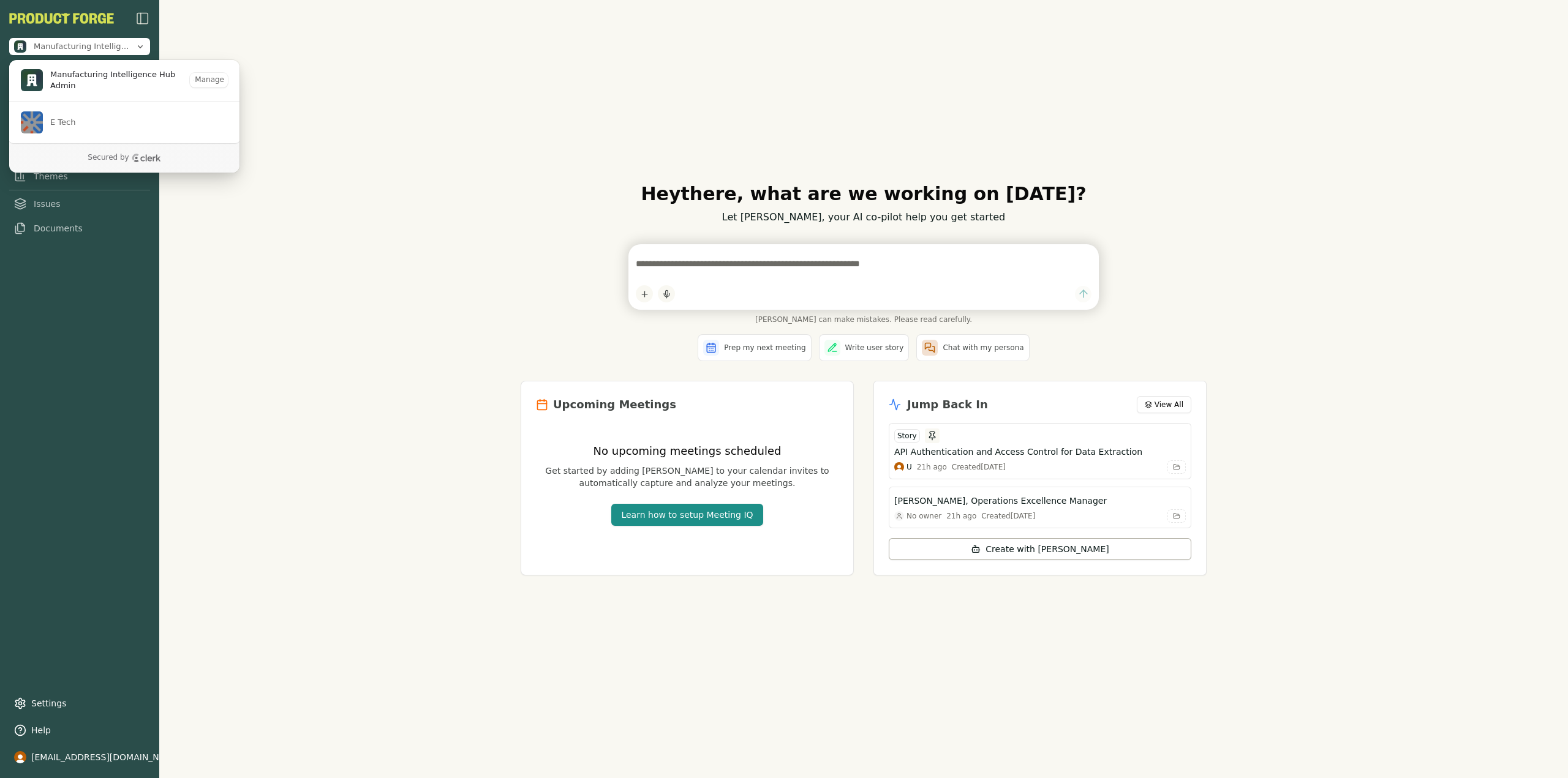
click at [90, 391] on div "Manufacturing Intelligence Hub Home Meeting IQ Projects [PERSON_NAME] Themes Is…" at bounding box center [79, 389] width 160 height 778
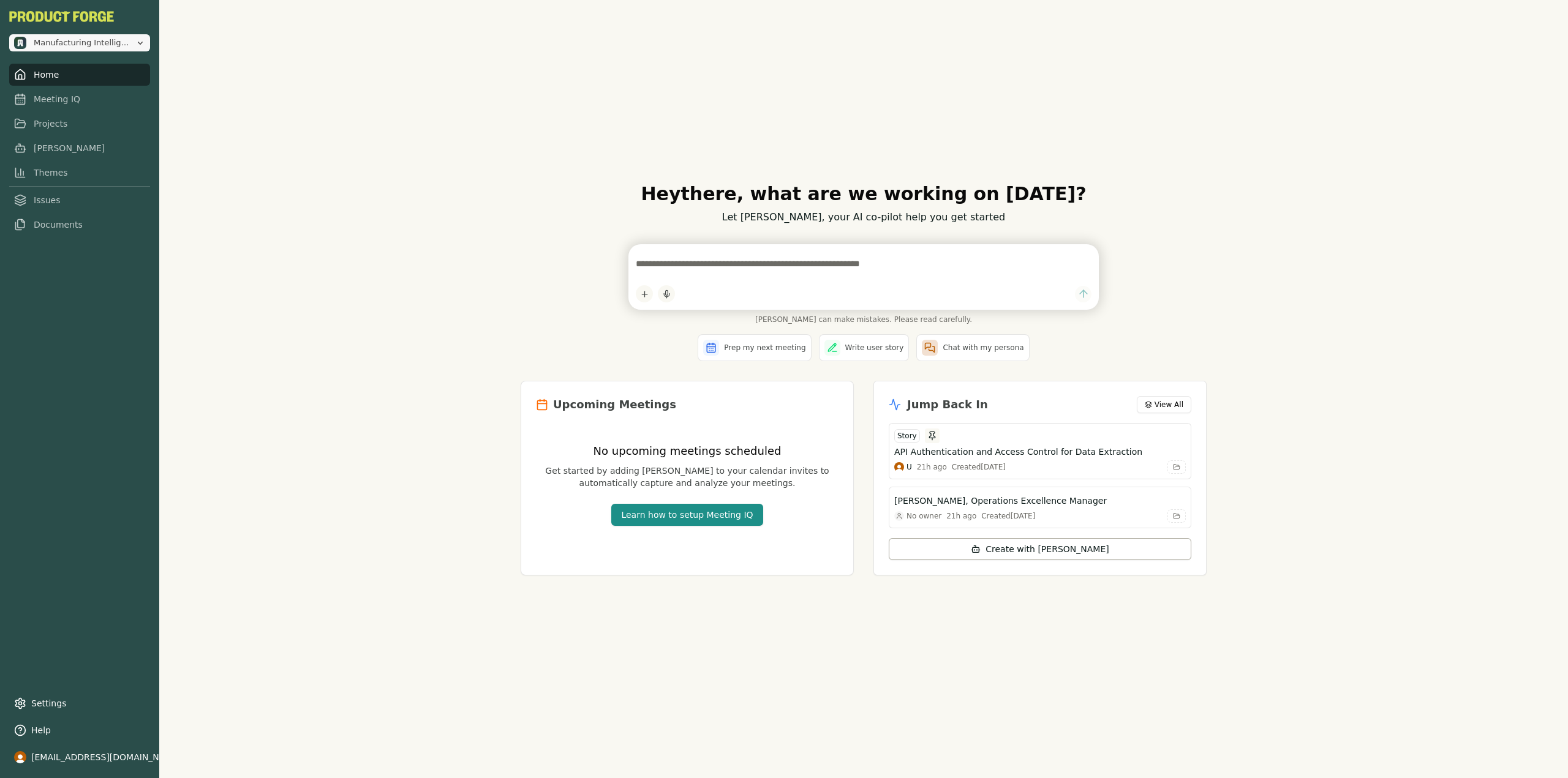
click at [90, 41] on span "Manufacturing Intelligence Hub" at bounding box center [82, 43] width 97 height 11
click at [81, 314] on div "Manufacturing Intelligence Hub Home Meeting IQ Projects [PERSON_NAME] Themes Is…" at bounding box center [79, 389] width 160 height 778
click at [57, 693] on link "Settings" at bounding box center [79, 704] width 141 height 22
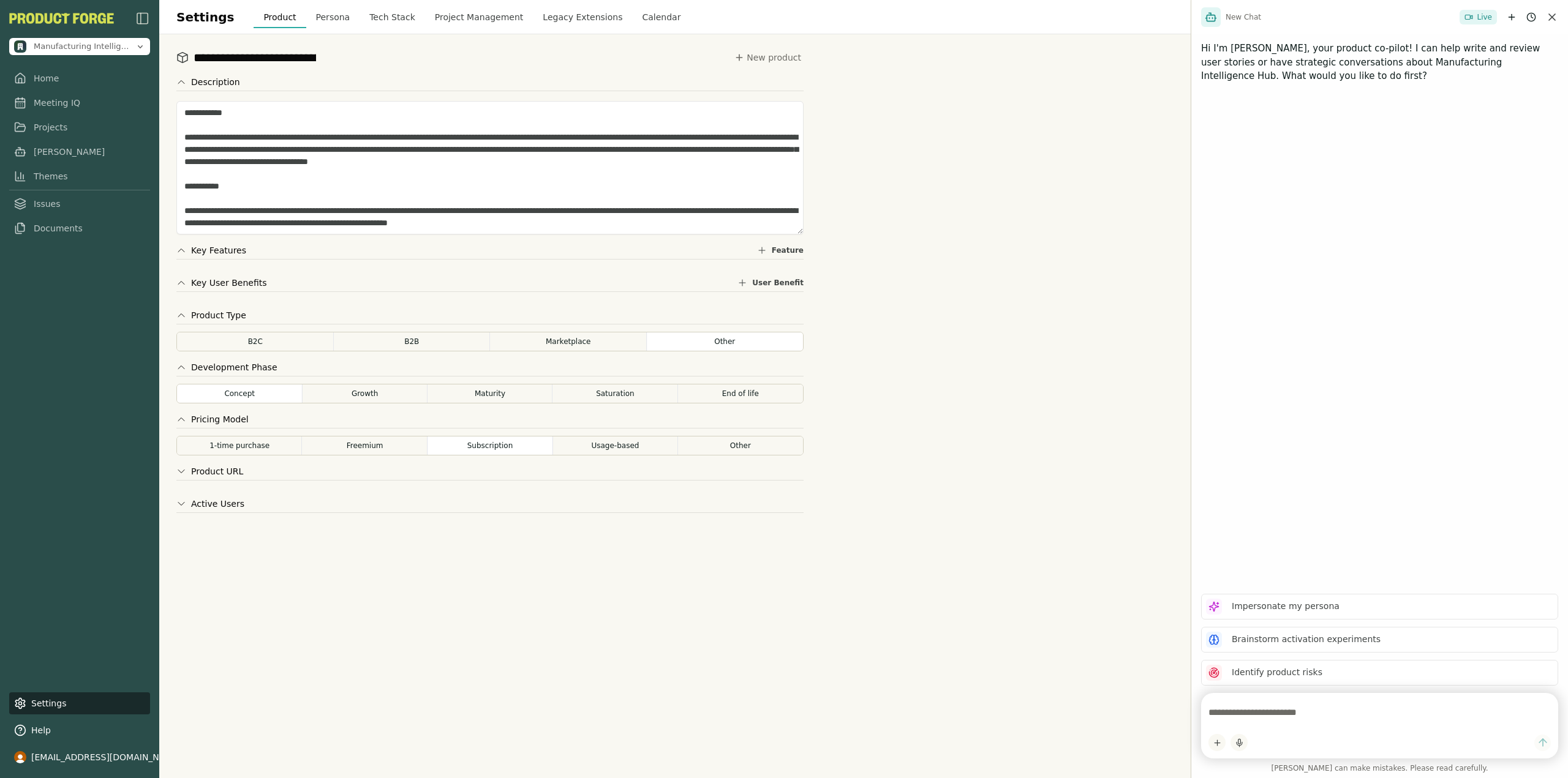
click at [371, 18] on button "Tech Stack" at bounding box center [392, 17] width 65 height 22
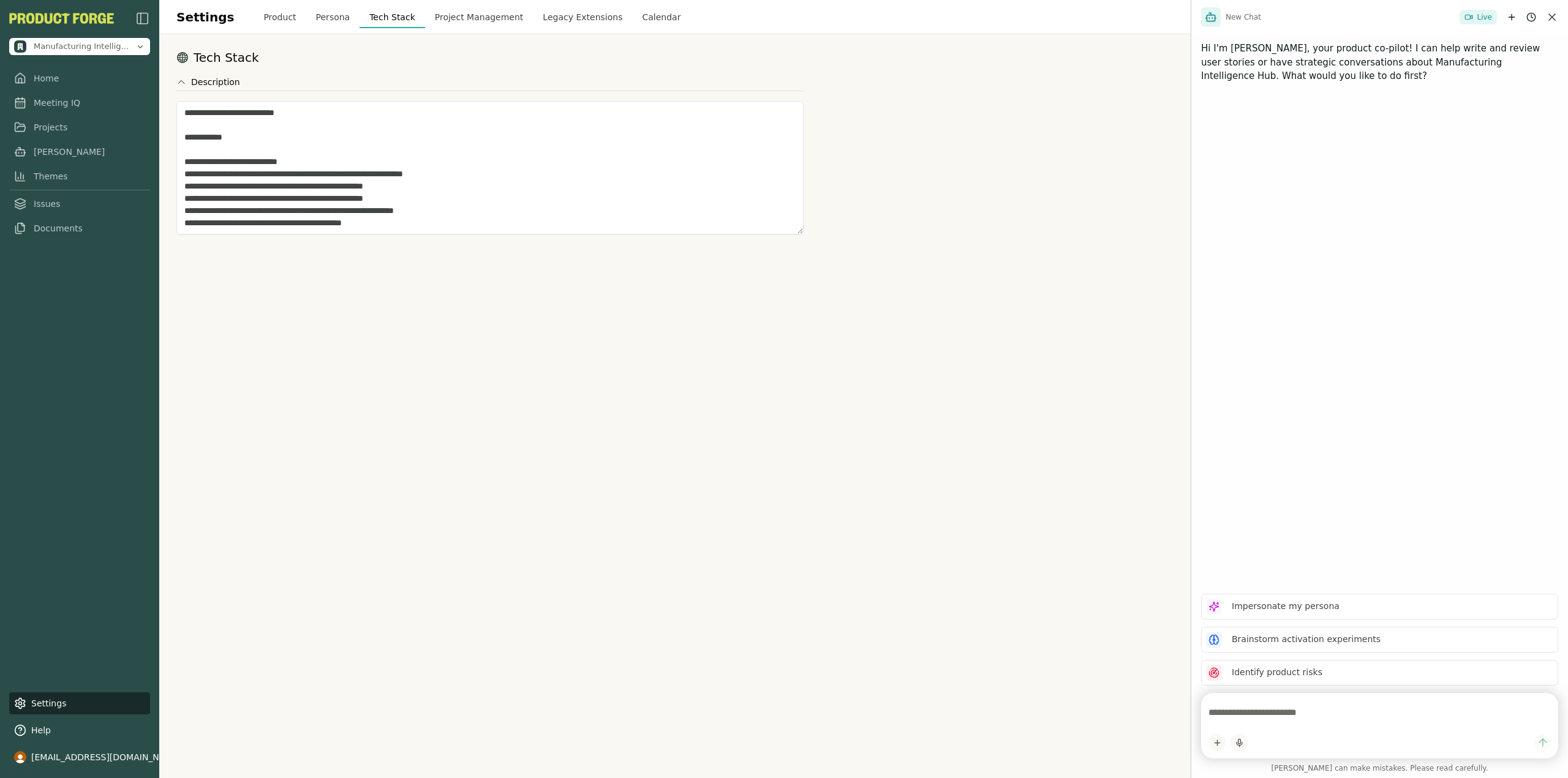
scroll to position [135, 0]
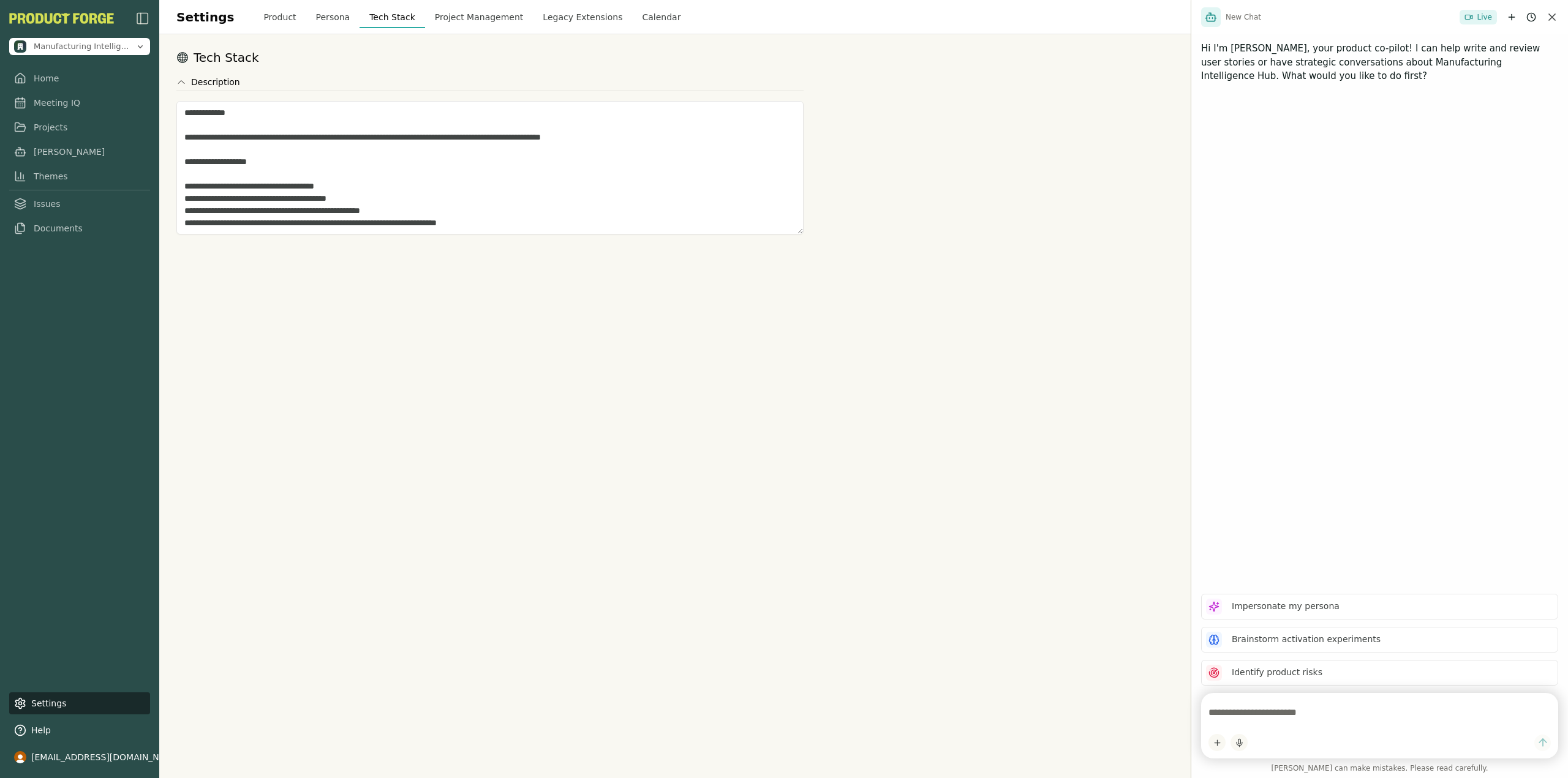
click at [254, 19] on button "Product" at bounding box center [280, 17] width 52 height 22
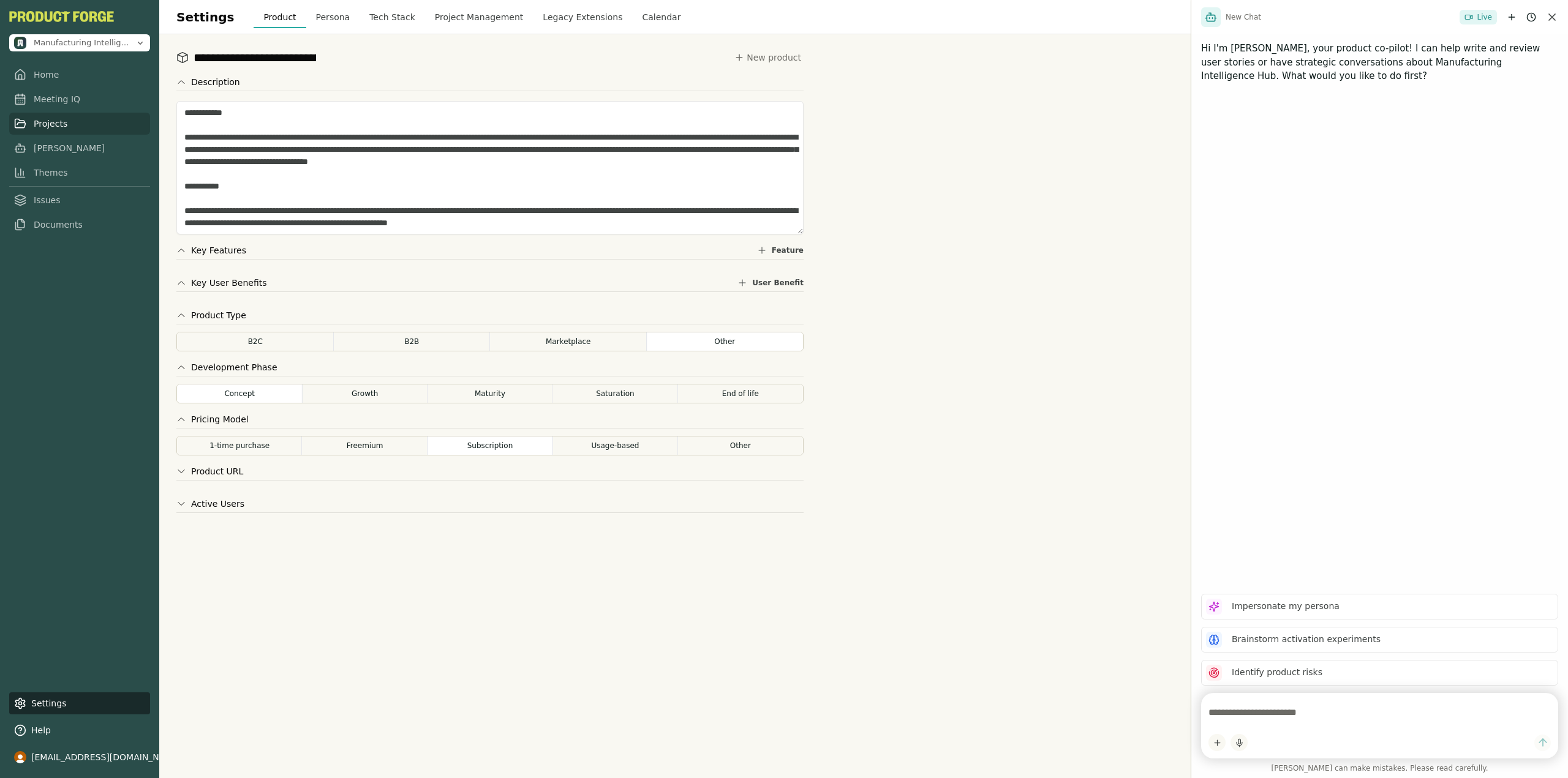
click at [70, 122] on link "Projects" at bounding box center [79, 123] width 141 height 22
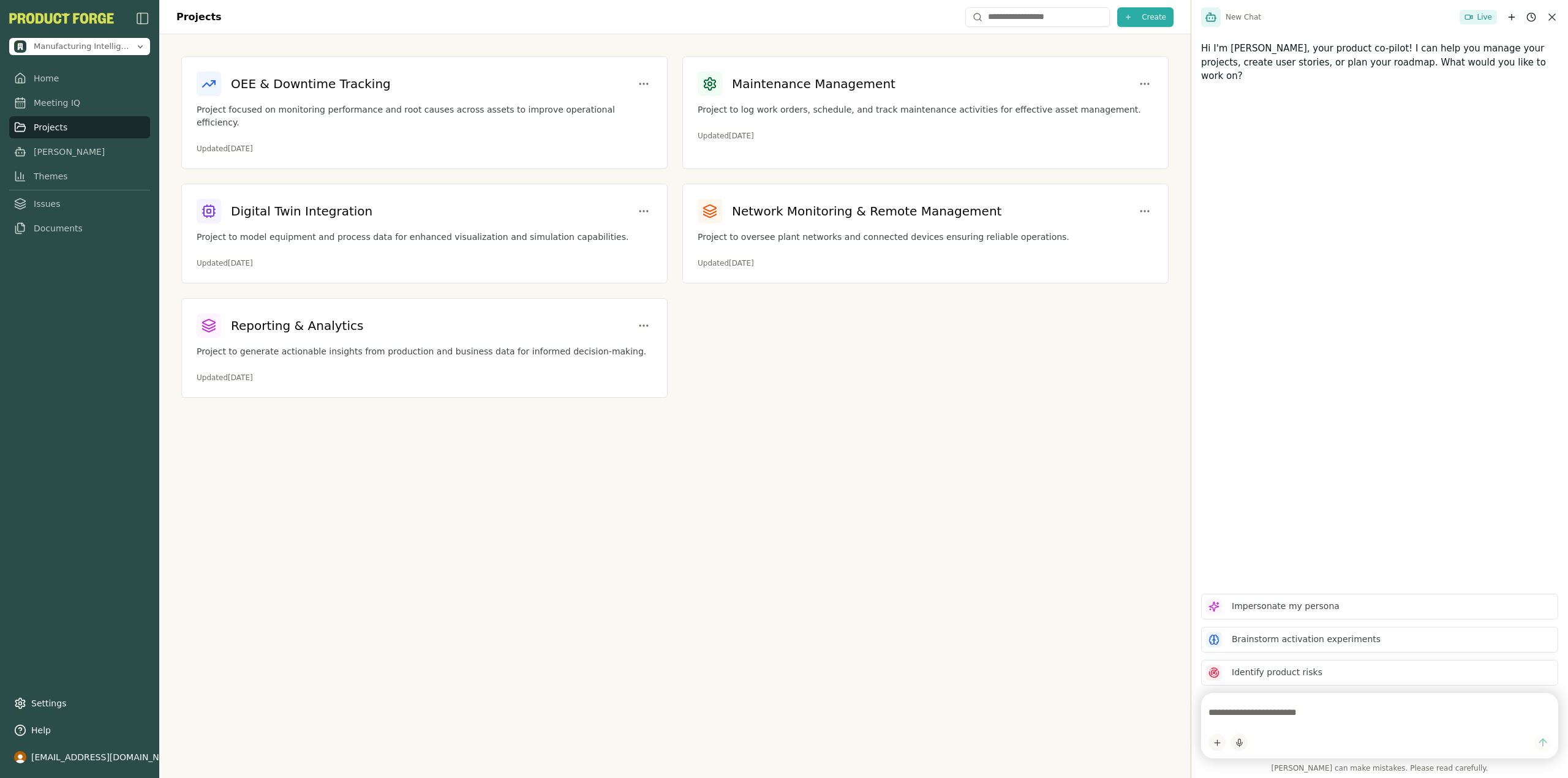
click at [679, 478] on div "Projects Create OEE & Downtime Tracking Project focused on monitoring performan…" at bounding box center [675, 389] width 1031 height 778
click at [320, 544] on div "Projects Create OEE & Downtime Tracking Project focused on monitoring performan…" at bounding box center [675, 389] width 1031 height 778
